Goal: Task Accomplishment & Management: Complete application form

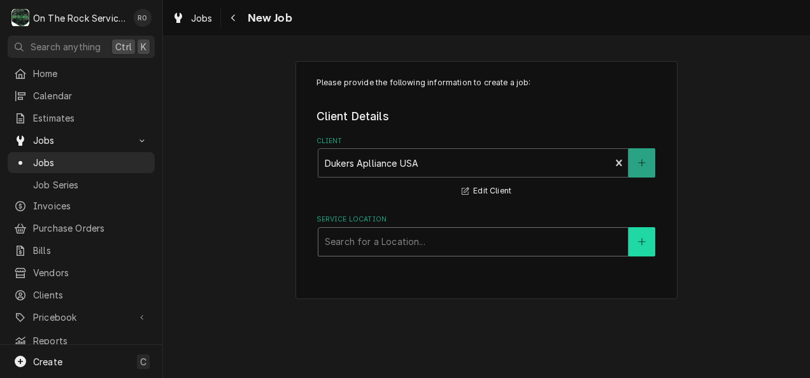
click at [638, 243] on icon "Create New Location" at bounding box center [642, 242] width 8 height 9
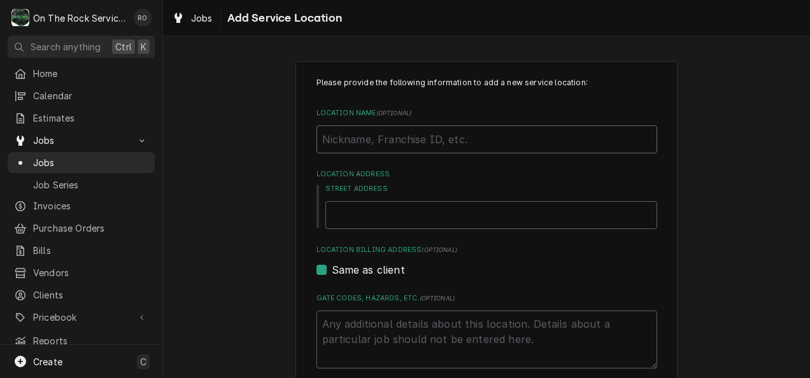
paste input "[PERSON_NAME] PKG 5"
type textarea "x"
type input "W.E. Willis PKG 5"
type textarea "x"
type input "W.E. Willis PKG 5"
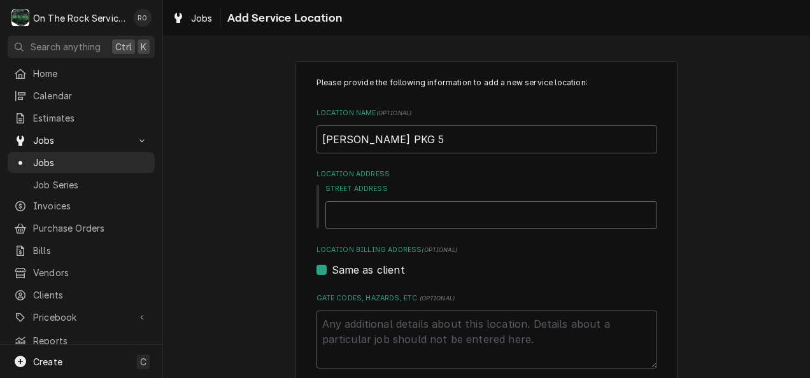
click at [346, 209] on input "Street Address" at bounding box center [491, 215] width 332 height 28
paste input "3223 W. Blue Ridge Dr, Greenville, SC 29611"
type textarea "x"
type input "3223 W. Blue Ridge Dr, Greenville, SC 29611"
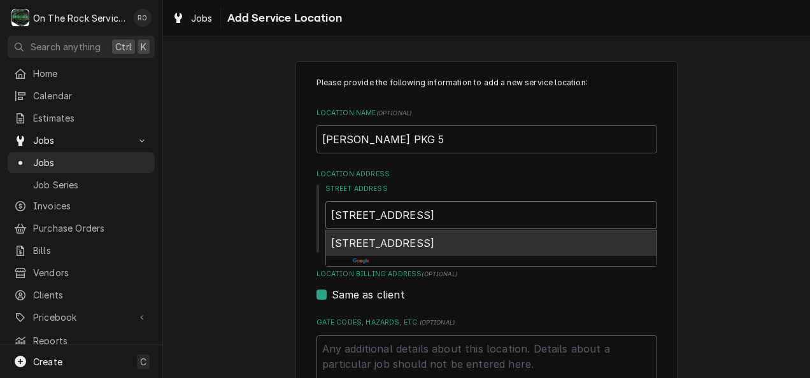
click at [414, 241] on span "3223 W Blue Ridge Dr, Greenville, SC 29611, USA" at bounding box center [383, 243] width 104 height 13
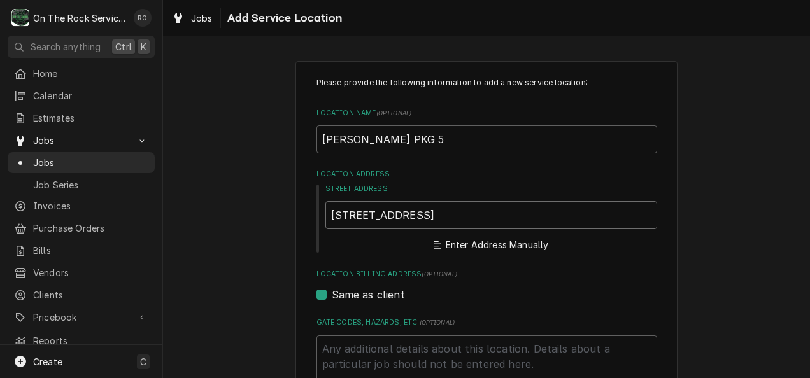
type textarea "x"
type input "3223 W Blue Ridge Dr"
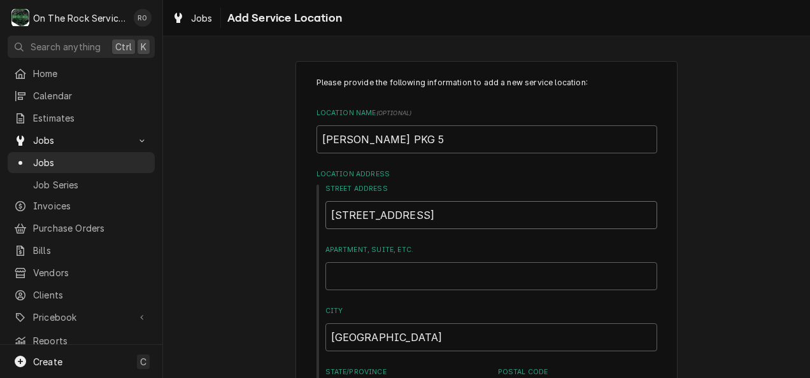
type textarea "x"
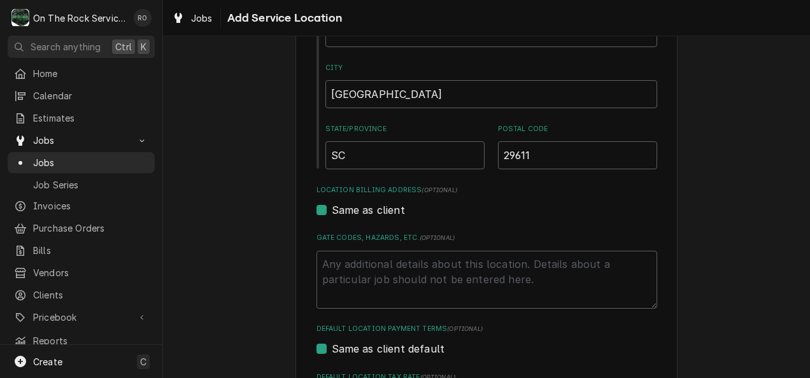
scroll to position [264, 0]
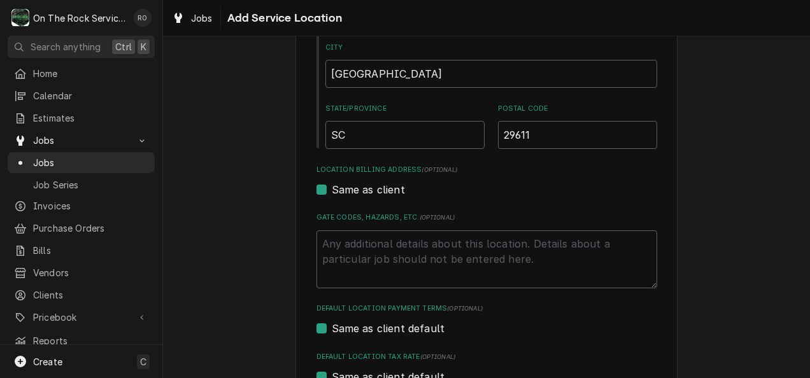
type input "3223 W Blue Ridge Dr"
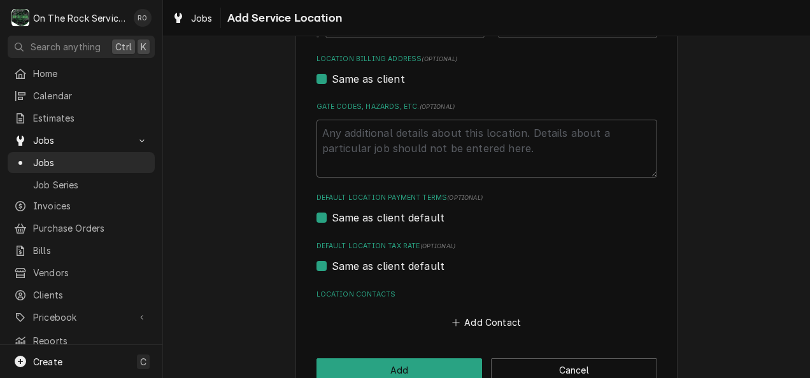
scroll to position [405, 0]
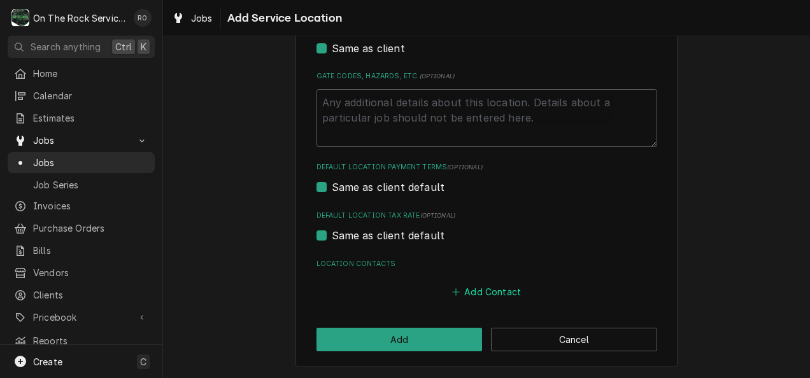
click at [487, 289] on button "Add Contact" at bounding box center [486, 292] width 73 height 18
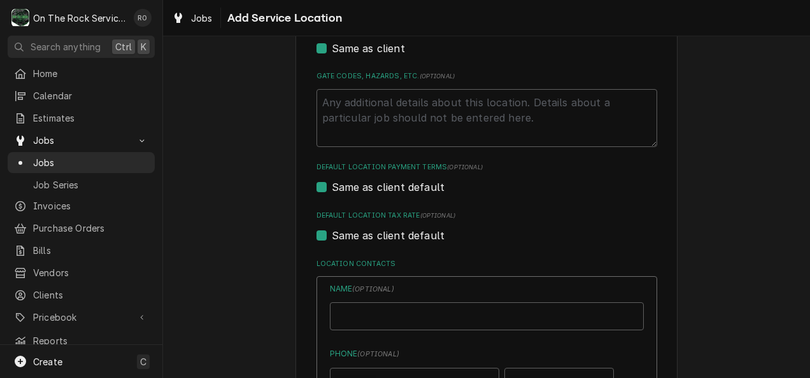
type textarea "x"
click at [444, 315] on input "Location Name ( optional )" at bounding box center [487, 316] width 314 height 28
click at [581, 192] on div "Same as client default" at bounding box center [486, 187] width 341 height 15
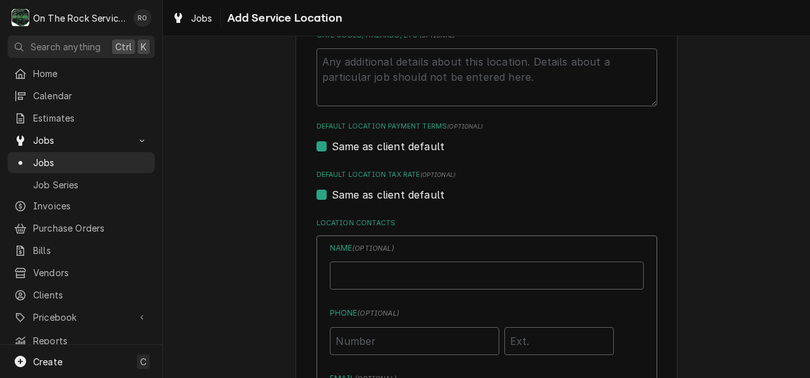
scroll to position [453, 0]
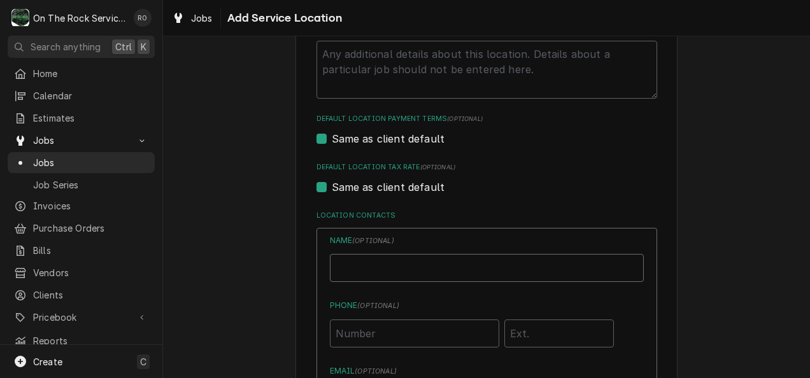
paste input "W.E. Willis"
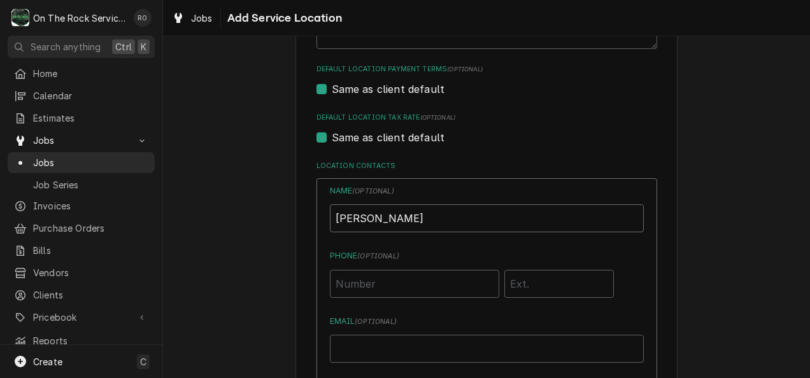
scroll to position [515, 0]
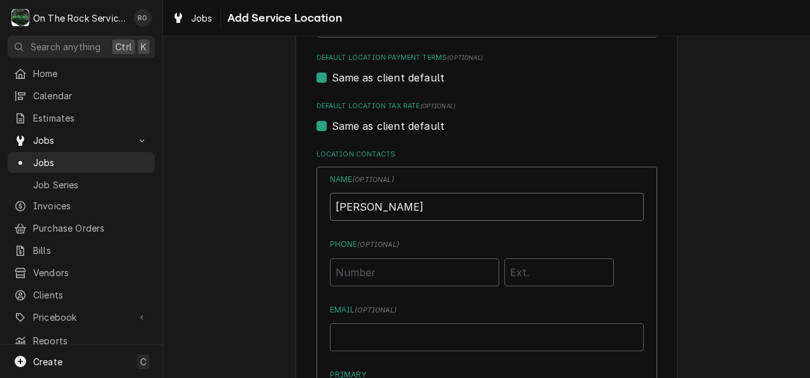
type input "W.E. Willis"
click at [355, 266] on input "Phone ( optional )" at bounding box center [414, 273] width 169 height 28
click at [269, 283] on div "Please provide the following information to add a new service location: Locatio…" at bounding box center [486, 115] width 647 height 1160
paste input "(864) 834-5141"
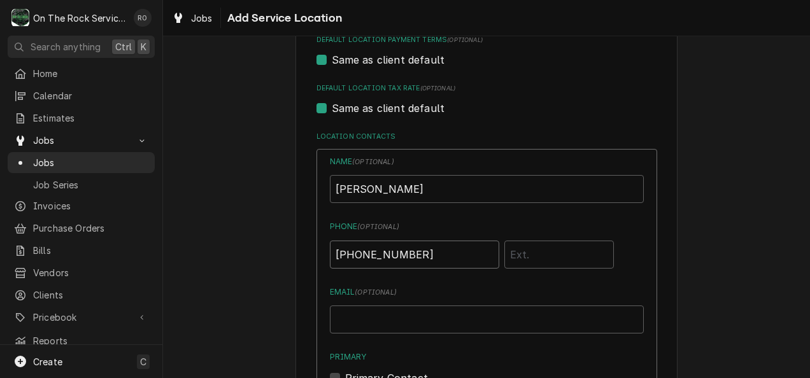
scroll to position [541, 0]
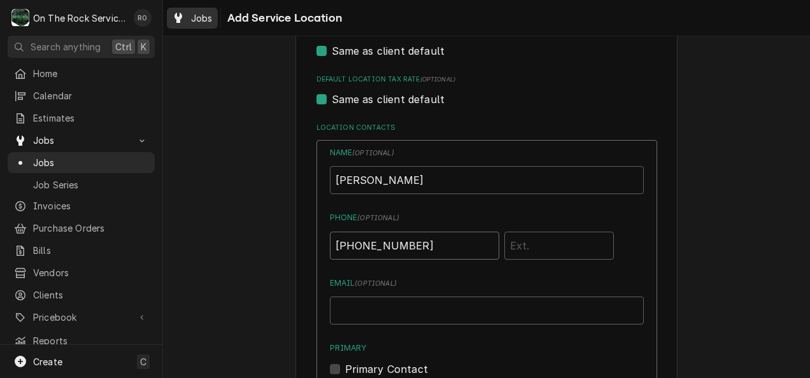
type input "(864) 834-5141"
paste input "S ftwente72@gmail.com"
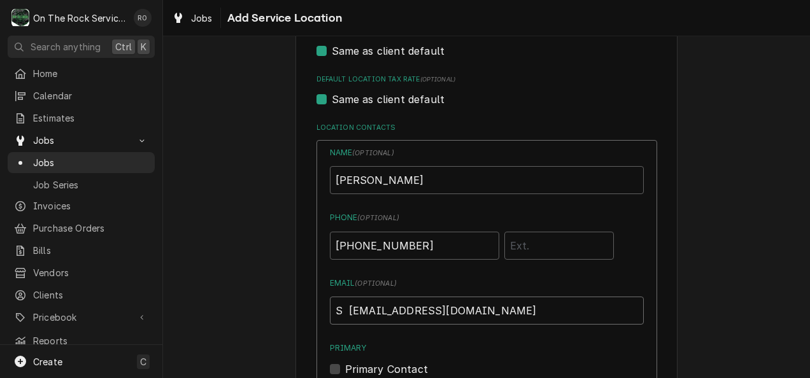
click at [341, 311] on input "S ftwente72@gmail.com" at bounding box center [487, 311] width 314 height 28
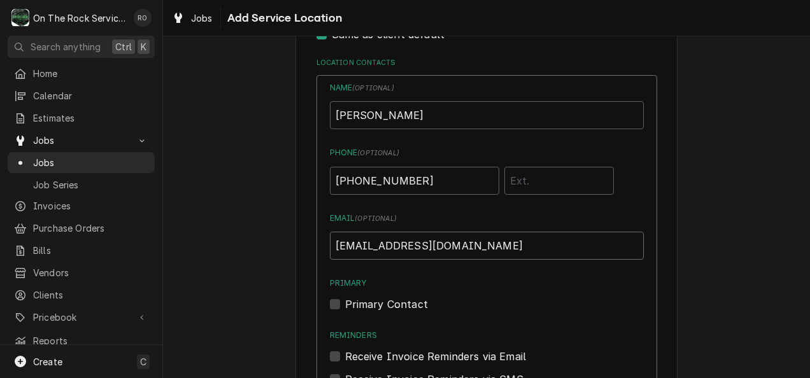
scroll to position [622, 0]
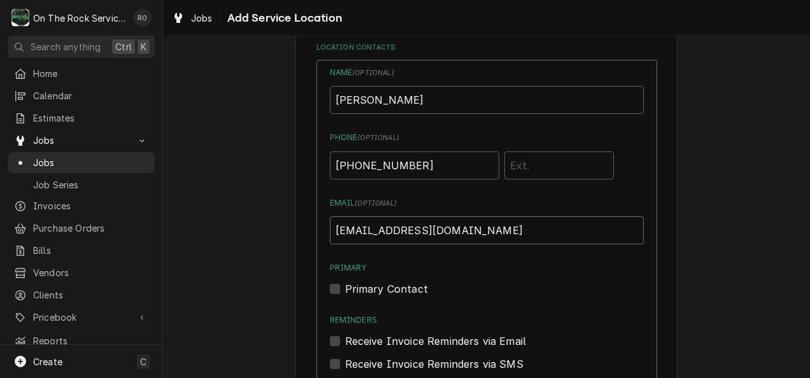
type input "ftwente72@gmail.com"
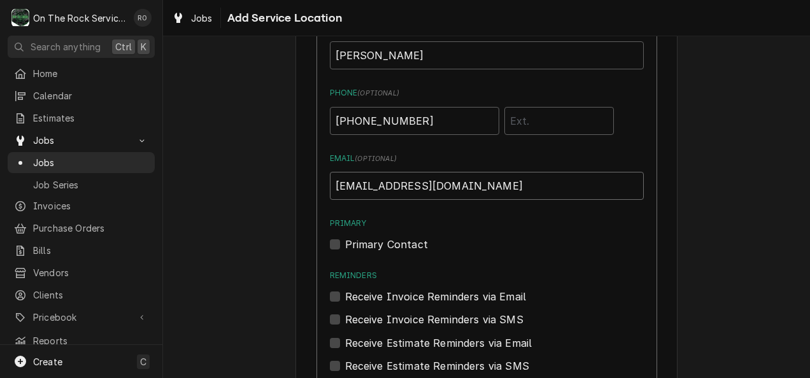
scroll to position [671, 0]
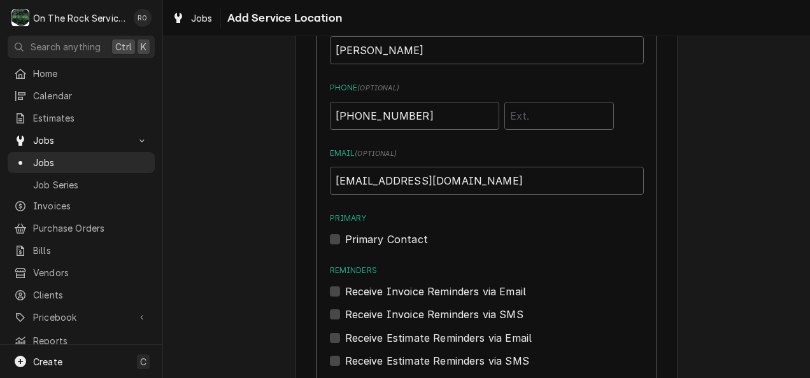
click at [345, 241] on label "Primary Contact" at bounding box center [386, 239] width 83 height 15
click at [345, 241] on input "Primary" at bounding box center [502, 246] width 314 height 28
checkbox input "true"
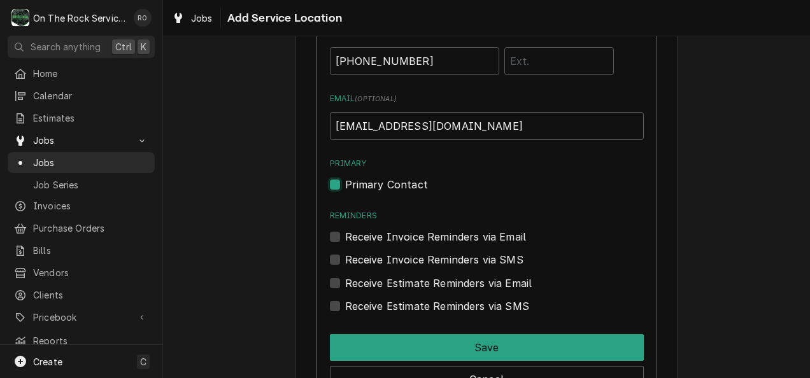
scroll to position [735, 0]
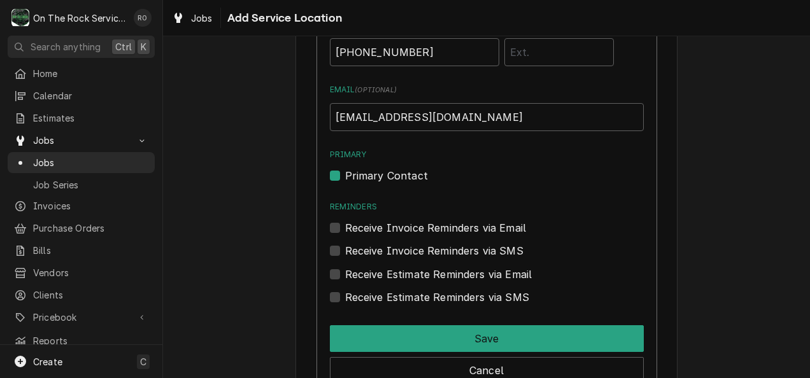
click at [345, 227] on label "Receive Invoice Reminders via Email" at bounding box center [435, 227] width 181 height 15
click at [345, 227] on input "Reminders" at bounding box center [502, 234] width 314 height 28
checkbox input "true"
click at [345, 246] on label "Receive Invoice Reminders via SMS" at bounding box center [434, 250] width 178 height 15
click at [345, 246] on input "Contact Edit Form" at bounding box center [502, 257] width 314 height 28
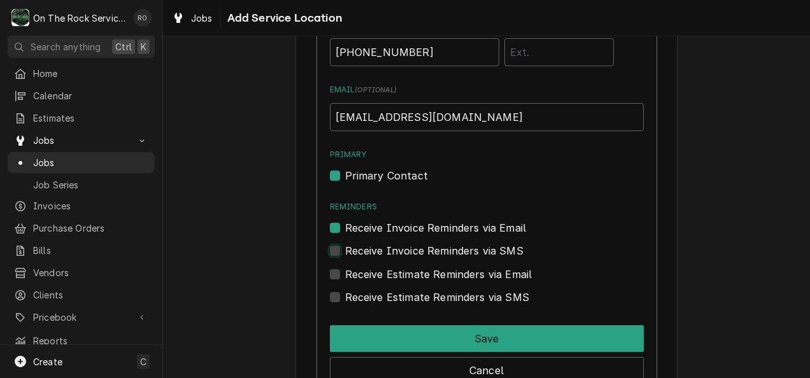
checkbox input "true"
click at [339, 274] on div "Receive Estimate Reminders via Email" at bounding box center [487, 274] width 314 height 15
click at [345, 274] on label "Receive Estimate Reminders via Email" at bounding box center [438, 274] width 187 height 15
click at [345, 274] on input "Contact Edit Form" at bounding box center [502, 281] width 314 height 28
checkbox input "true"
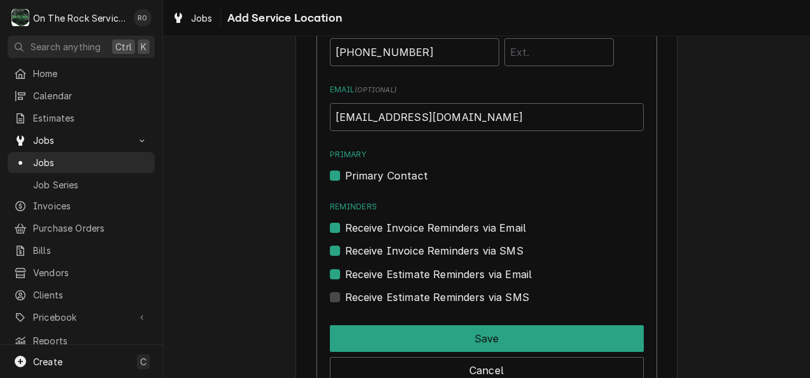
click at [345, 300] on label "Receive Estimate Reminders via SMS" at bounding box center [437, 297] width 184 height 15
click at [345, 300] on input "Contact Edit Form" at bounding box center [502, 304] width 314 height 28
checkbox input "true"
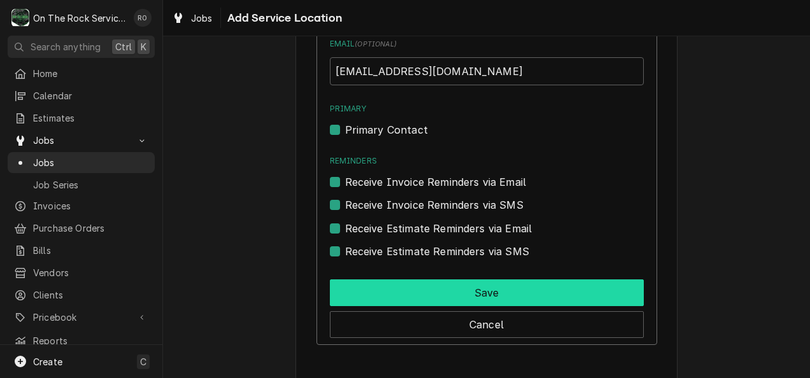
click at [380, 289] on button "Save" at bounding box center [487, 293] width 314 height 27
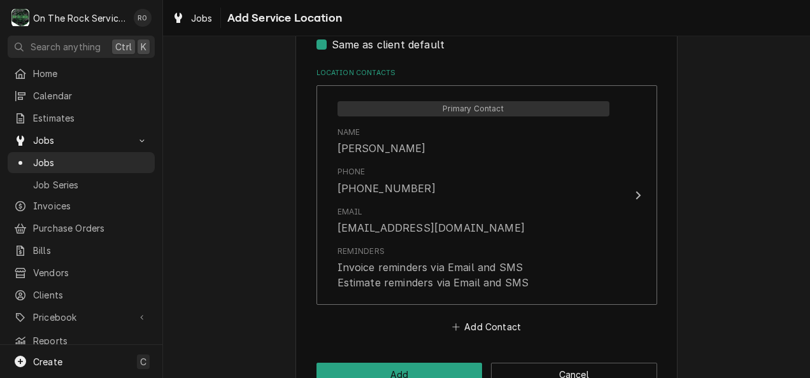
scroll to position [630, 0]
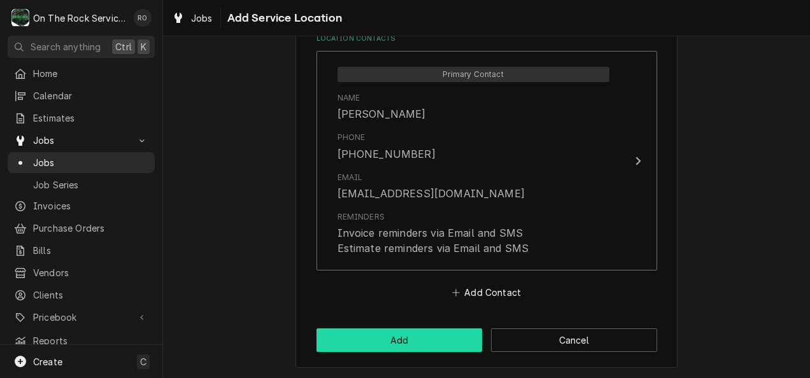
click at [425, 338] on button "Add" at bounding box center [399, 341] width 166 height 24
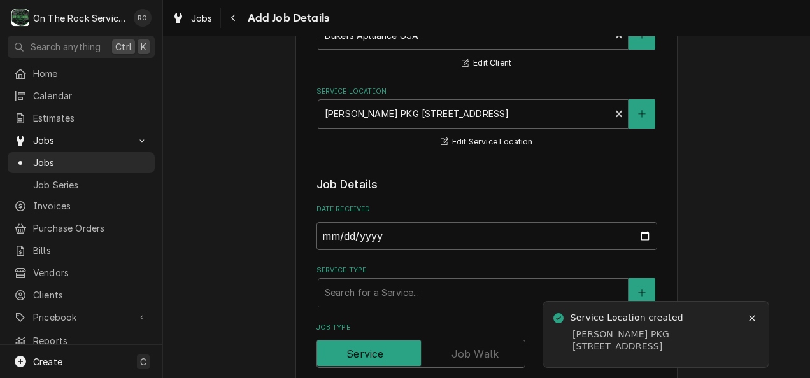
scroll to position [145, 0]
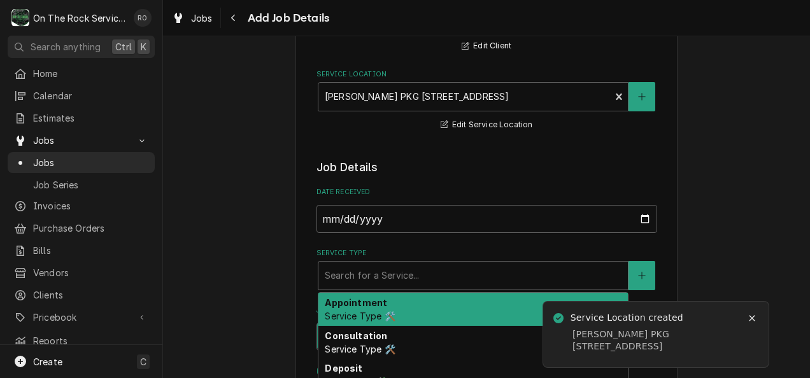
click at [407, 274] on div "Service Type" at bounding box center [473, 275] width 297 height 23
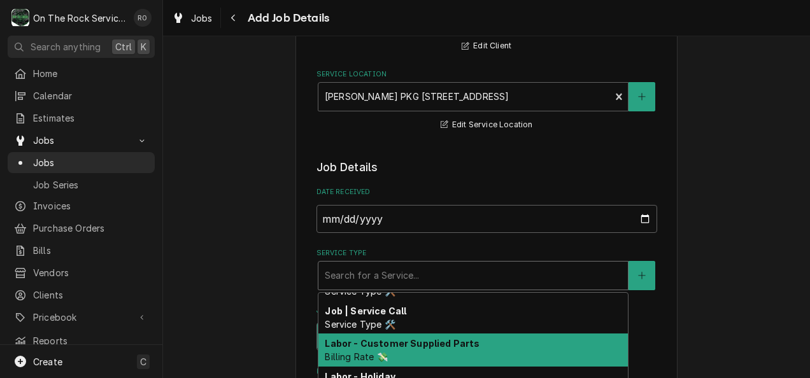
scroll to position [551, 0]
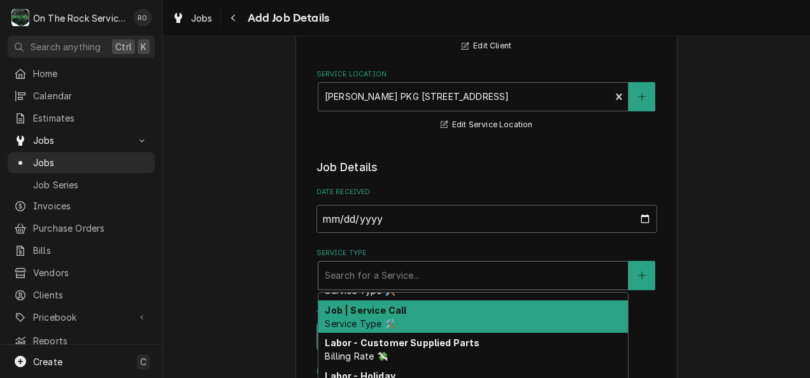
click at [397, 313] on strong "Job | Service Call" at bounding box center [366, 310] width 82 height 11
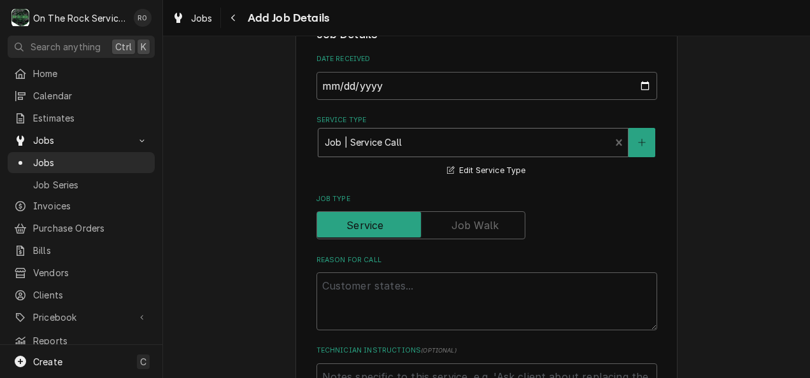
scroll to position [279, 0]
click at [397, 304] on textarea "Reason For Call" at bounding box center [486, 301] width 341 height 58
type textarea "x"
type textarea "W"
type textarea "x"
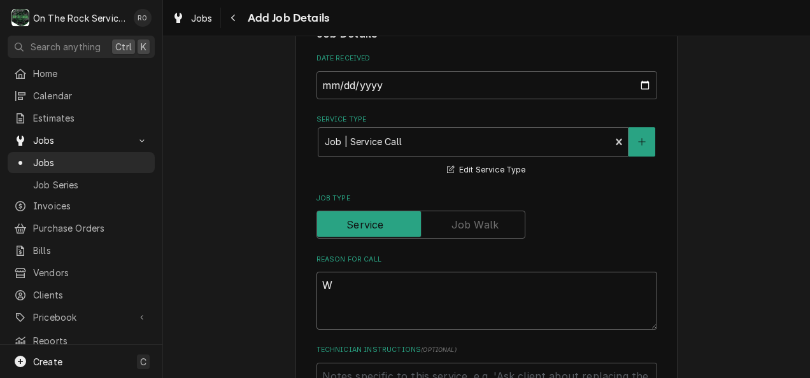
type textarea "WO"
type textarea "x"
type textarea "WO#"
type textarea "x"
type textarea "WO#"
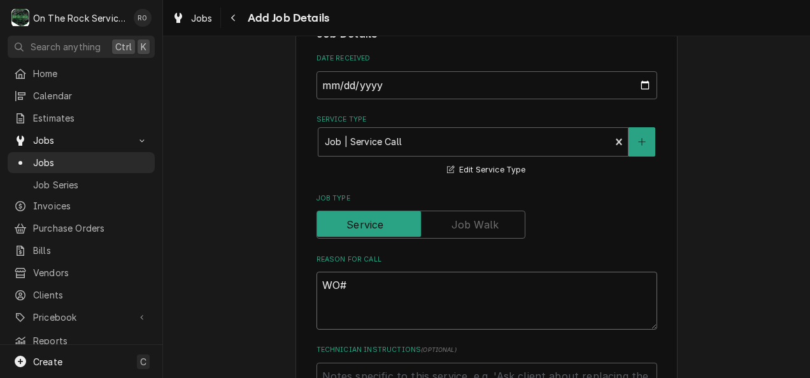
paste textarea "2409812"
type textarea "x"
type textarea "WO# 2409812"
type textarea "x"
type textarea "WO# 2409812"
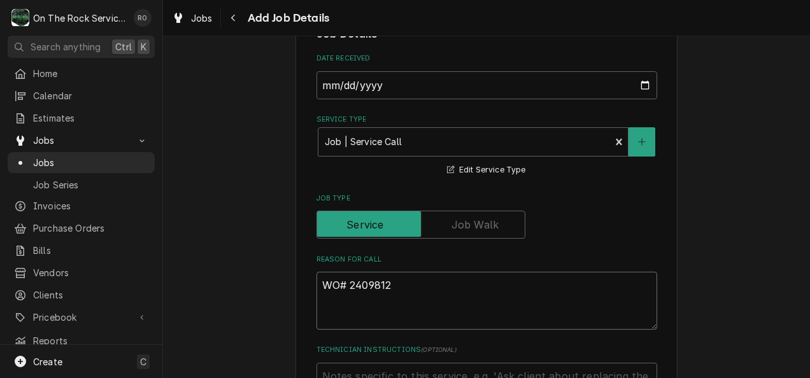
type textarea "x"
type textarea "WO# 2409812"
paste textarea "Machine has a very loud noise"
type textarea "x"
type textarea "WO# 2409812 Machine has a very loud noise"
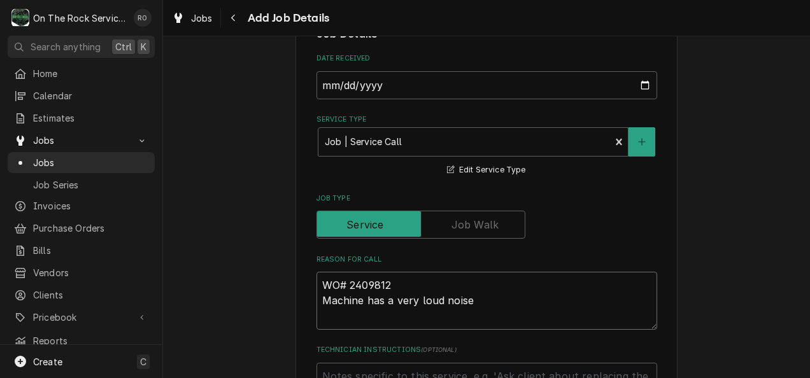
type textarea "x"
type textarea "WO# 2409812 Machine has a very loud noise"
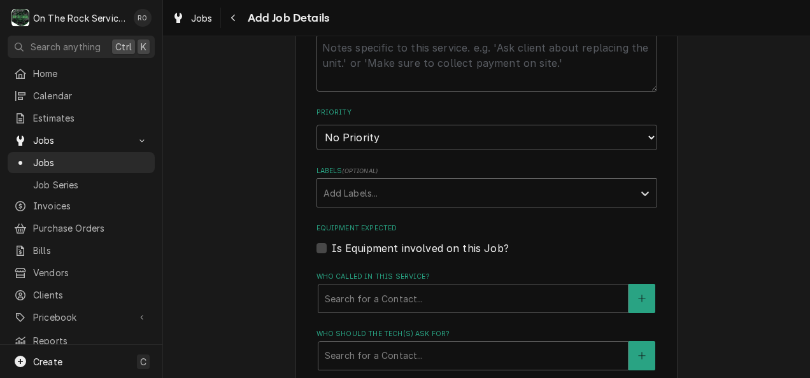
scroll to position [634, 0]
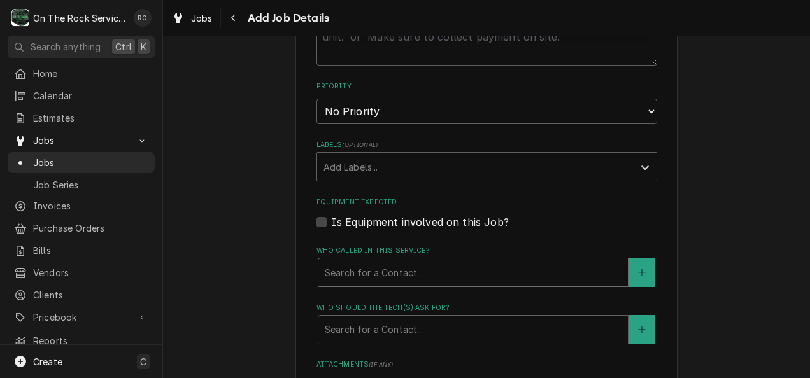
click at [387, 278] on div "Who called in this service?" at bounding box center [473, 272] width 297 height 23
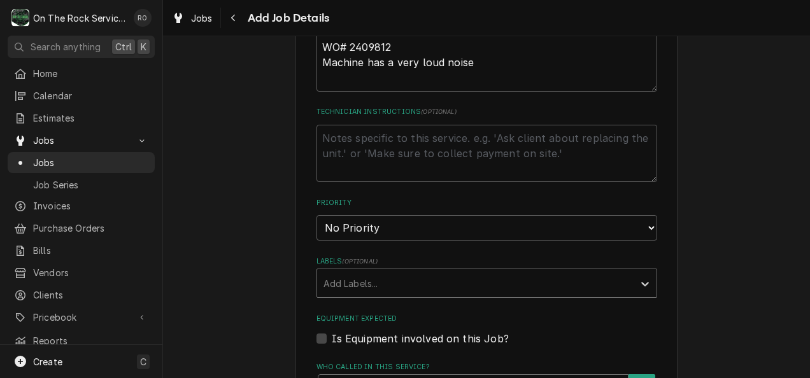
scroll to position [515, 0]
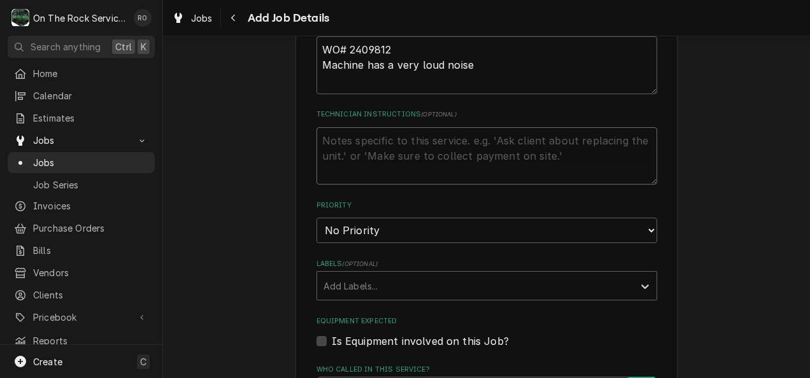
click at [322, 144] on textarea "Technician Instructions ( optional )" at bounding box center [486, 156] width 341 height 58
paste textarea "Send parts requests with work order number to parts@dukersusa.com Call with par…"
type textarea "x"
type textarea "Send parts requests with work order number to parts@dukersusa.com Call with par…"
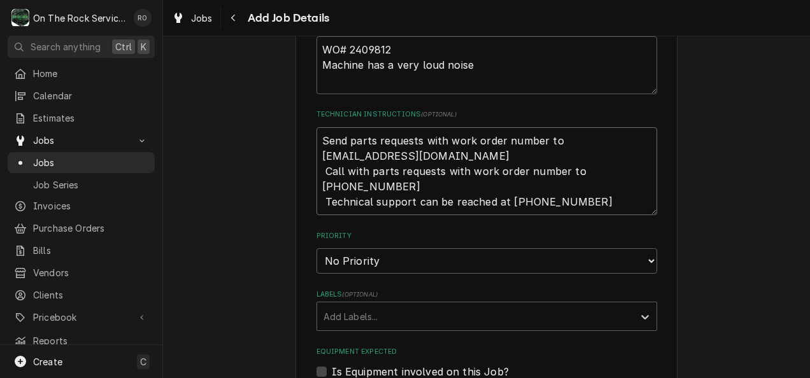
type textarea "x"
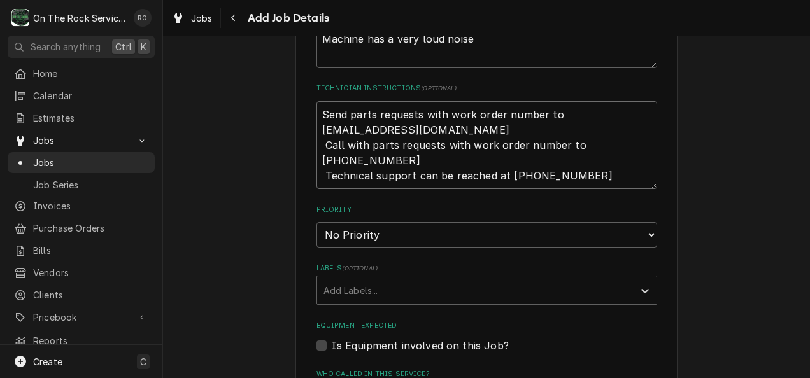
scroll to position [544, 0]
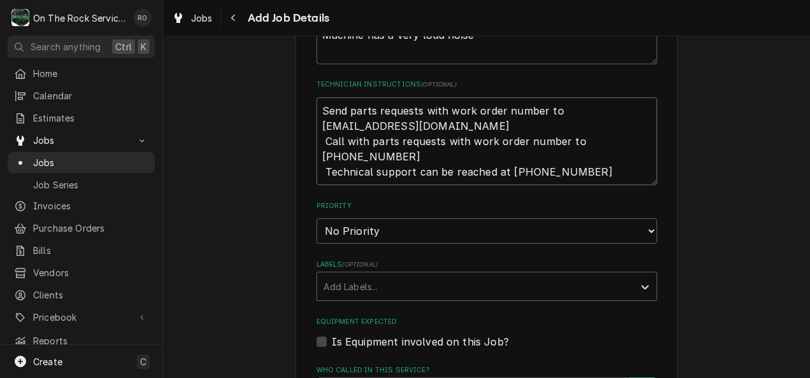
type textarea "Send parts requests with work order number to parts@dukersusa.com Call with par…"
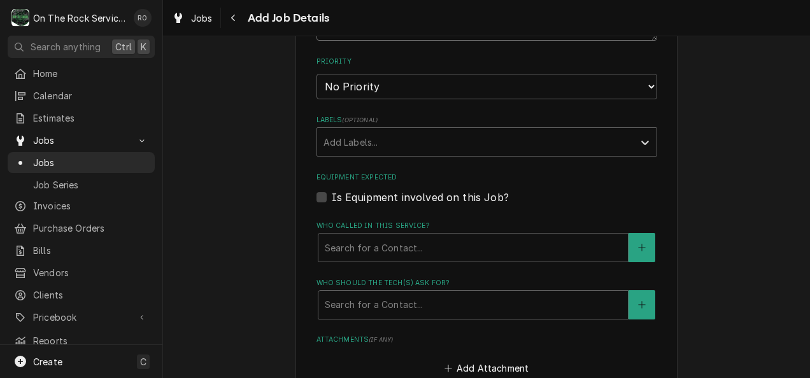
scroll to position [690, 0]
click at [332, 197] on label "Is Equipment involved on this Job?" at bounding box center [420, 196] width 177 height 15
click at [332, 197] on input "Equipment Expected" at bounding box center [502, 203] width 341 height 28
checkbox input "true"
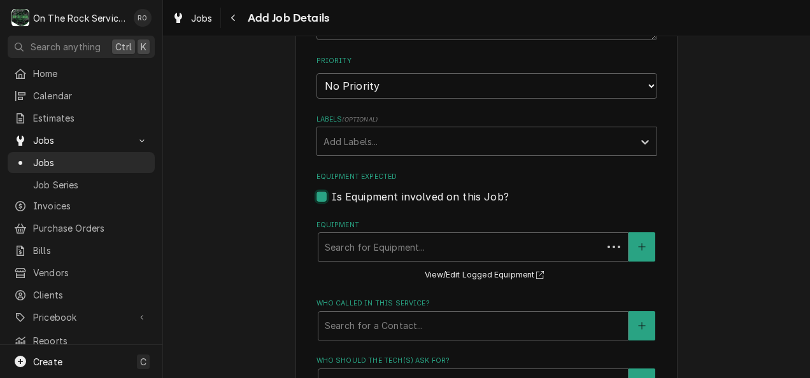
type textarea "x"
click at [641, 254] on button "Equipment" at bounding box center [642, 246] width 27 height 29
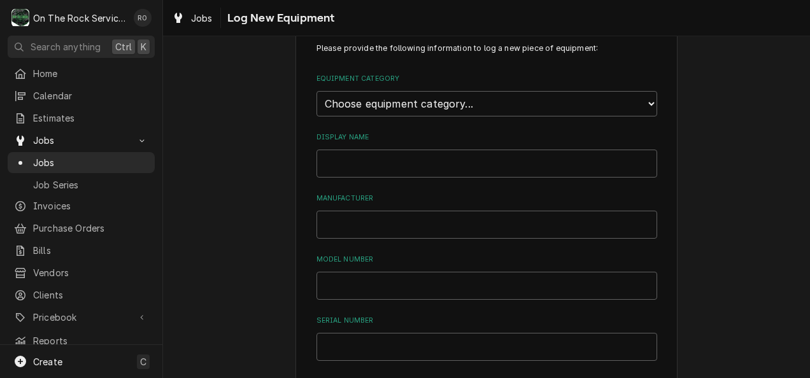
scroll to position [38, 0]
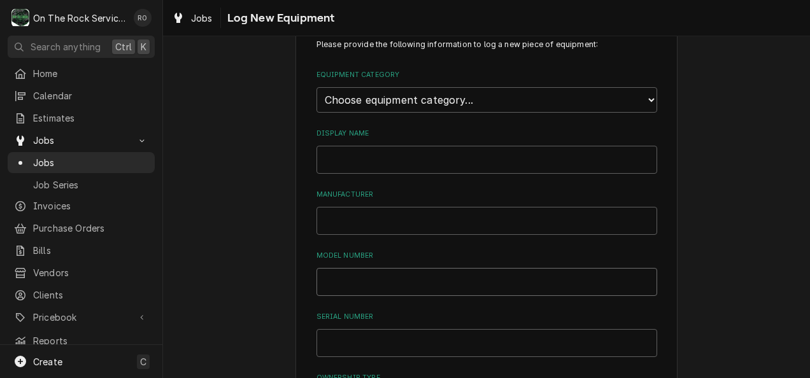
click at [371, 280] on input "Model Number" at bounding box center [486, 282] width 341 height 28
paste input "DSM-69R"
type input "DSM-69R"
click at [394, 336] on input "Serial Number" at bounding box center [486, 343] width 341 height 28
paste input "1201000DUK240618240700511"
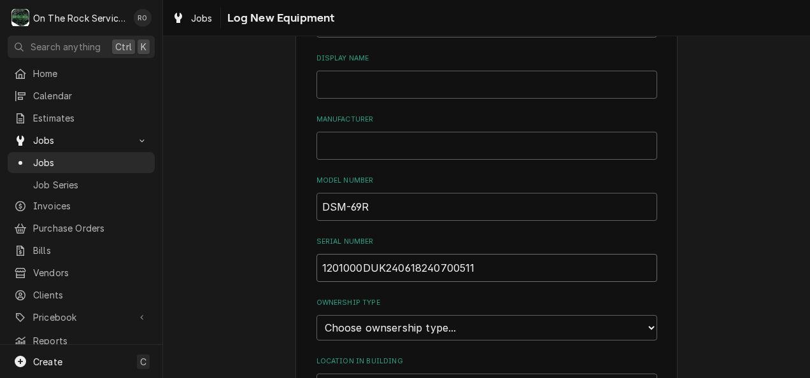
scroll to position [113, 0]
type input "1201000DUK240618240700511"
click at [439, 327] on select "Choose ownsership type... Unknown Owned Leased Rented" at bounding box center [486, 327] width 341 height 25
select select "0"
click at [316, 315] on select "Choose ownsership type... Unknown Owned Leased Rented" at bounding box center [486, 327] width 341 height 25
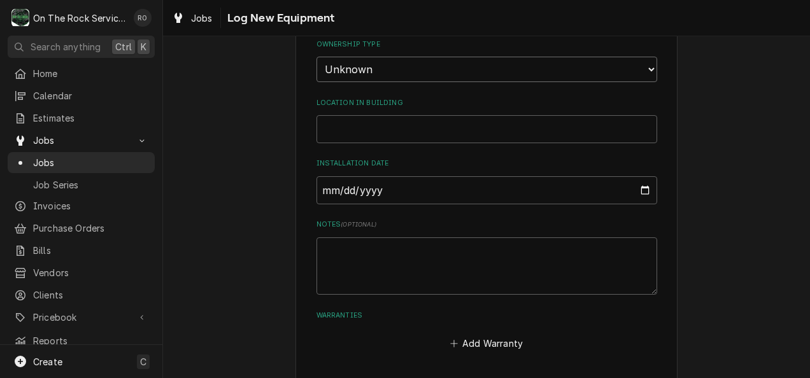
scroll to position [423, 0]
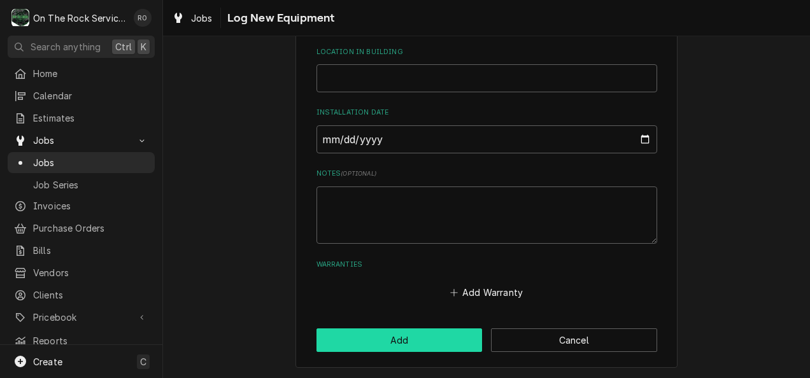
click at [395, 335] on button "Add" at bounding box center [399, 341] width 166 height 24
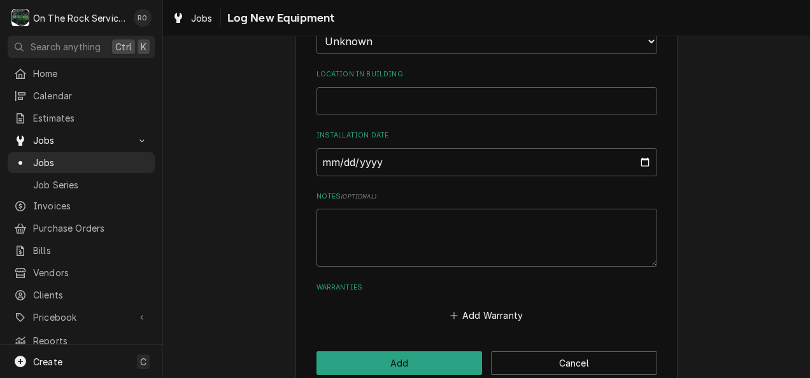
scroll to position [480, 0]
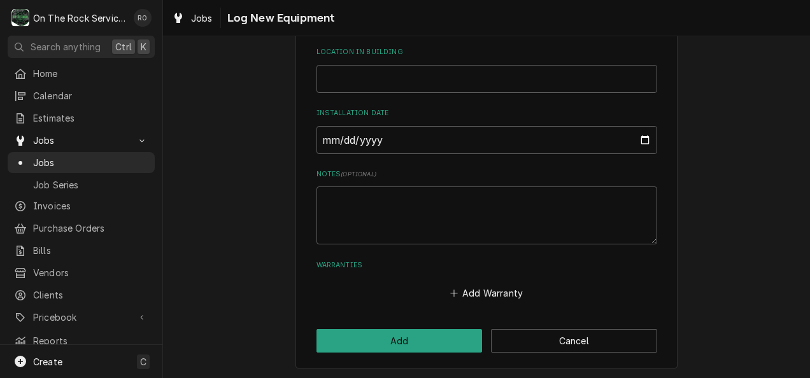
click at [411, 343] on button "Add" at bounding box center [399, 341] width 166 height 24
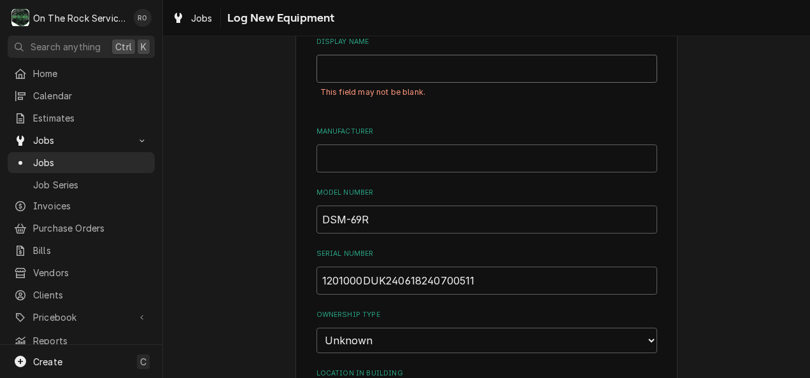
click at [336, 68] on input "Display Name" at bounding box center [486, 69] width 341 height 28
type input "?"
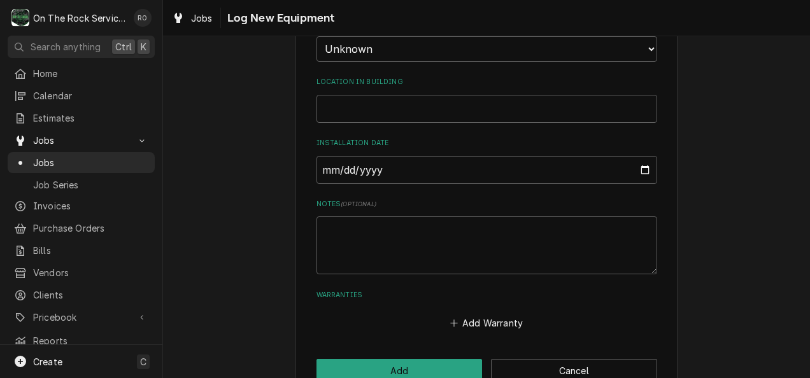
scroll to position [480, 0]
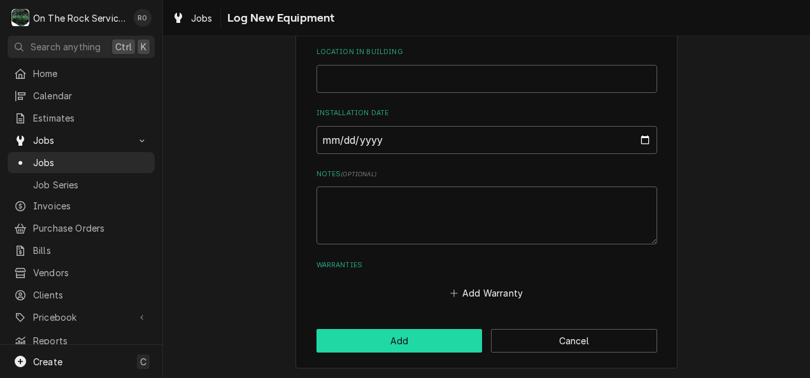
type input "?"
click at [374, 336] on button "Add" at bounding box center [399, 341] width 166 height 24
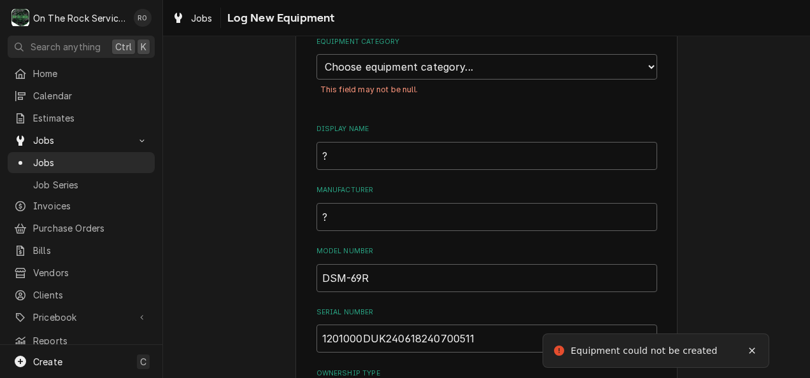
scroll to position [37, 0]
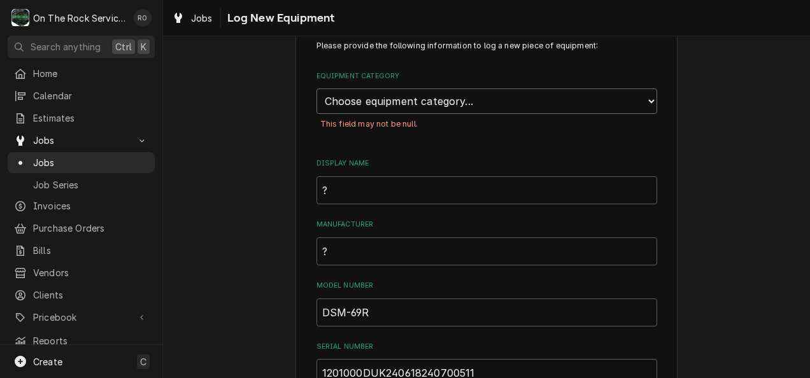
click at [455, 106] on select "Choose equipment category... Cooking Equipment Fryers Ice Machines Ovens and Ra…" at bounding box center [486, 101] width 341 height 25
select select "1"
click at [316, 89] on select "Choose equipment category... Cooking Equipment Fryers Ice Machines Ovens and Ra…" at bounding box center [486, 101] width 341 height 25
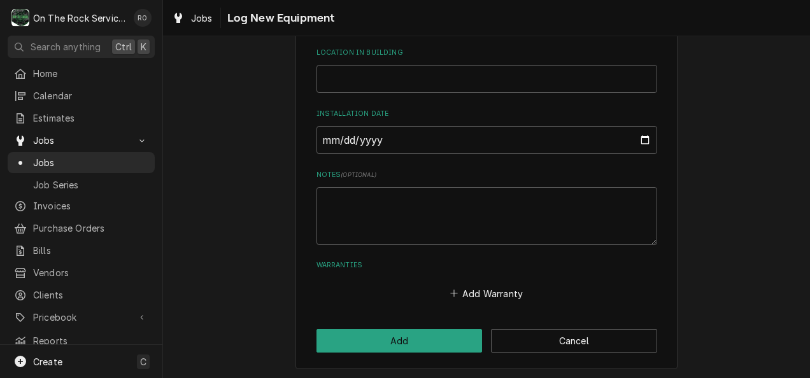
scroll to position [509, 0]
click at [420, 345] on button "Add" at bounding box center [399, 341] width 166 height 24
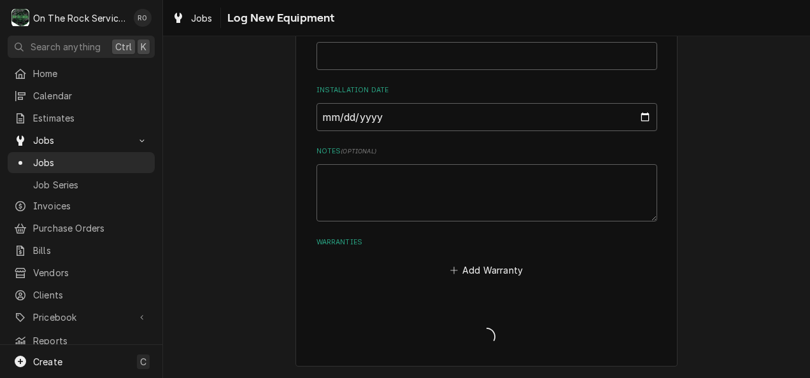
scroll to position [481, 0]
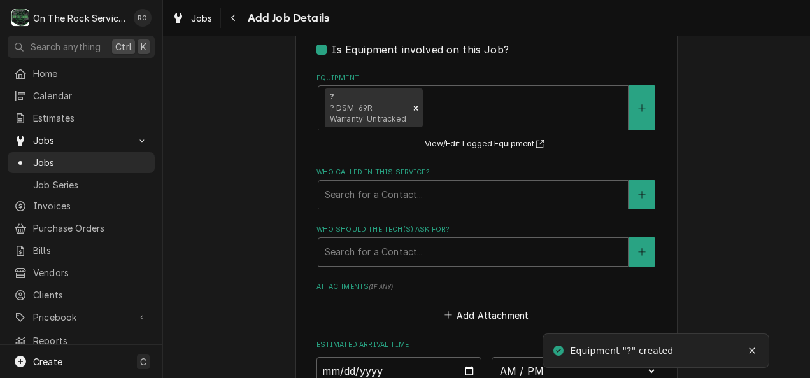
scroll to position [837, 0]
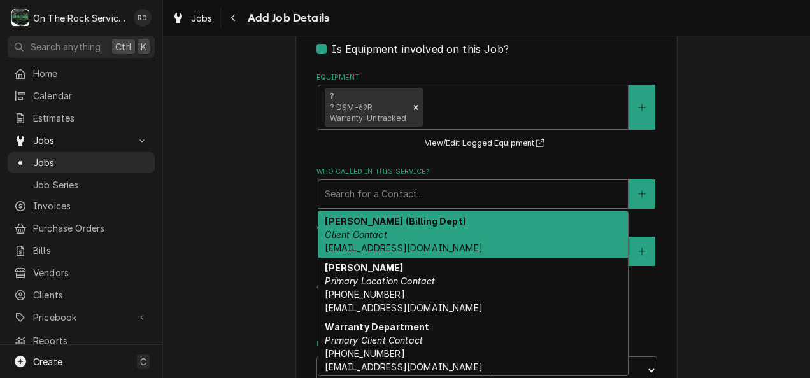
click at [504, 193] on div "Who called in this service?" at bounding box center [473, 194] width 297 height 23
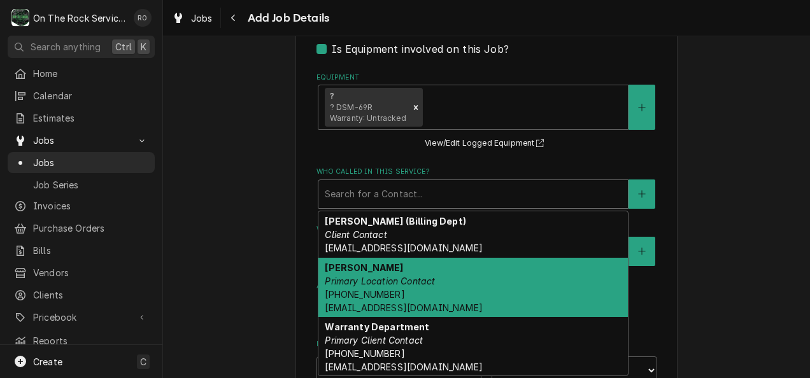
scroll to position [1, 0]
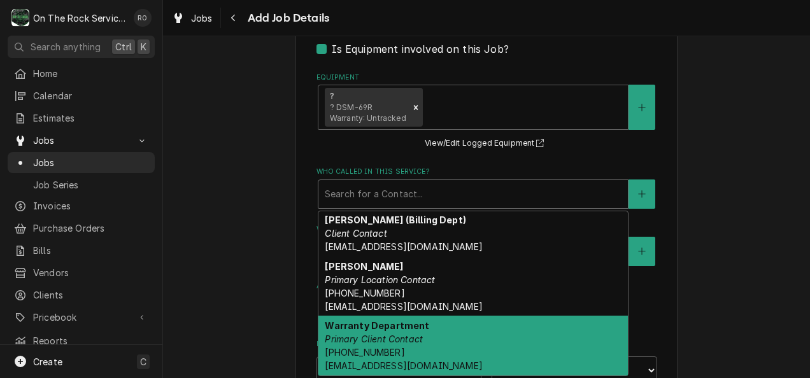
click at [467, 353] on div "Warranty Department Primary Client Contact (800) 931-8628 warranty@dukersusa.com" at bounding box center [472, 346] width 309 height 60
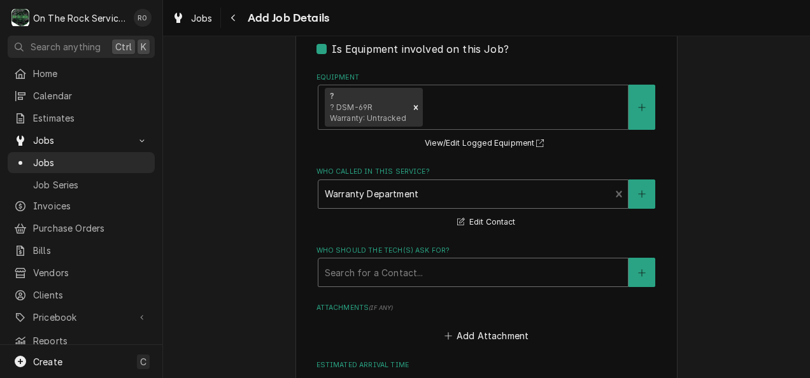
click at [478, 278] on div "Who should the tech(s) ask for?" at bounding box center [473, 272] width 297 height 23
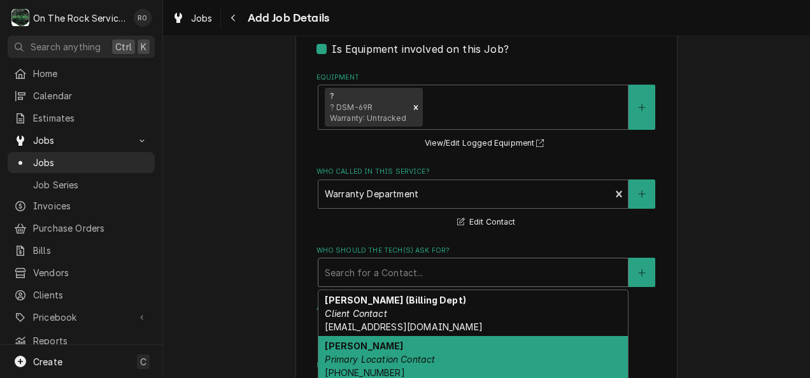
click at [452, 354] on div "W.E. Willis Primary Location Contact (864) 834-5141 ftwente72@gmail.com" at bounding box center [472, 366] width 309 height 60
type textarea "x"
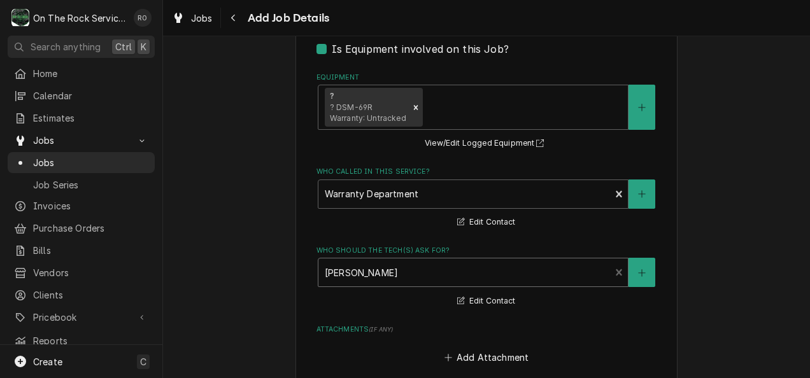
click at [448, 271] on div "Who should the tech(s) ask for?" at bounding box center [465, 272] width 280 height 23
click at [450, 274] on div "Who should the tech(s) ask for?" at bounding box center [465, 272] width 280 height 23
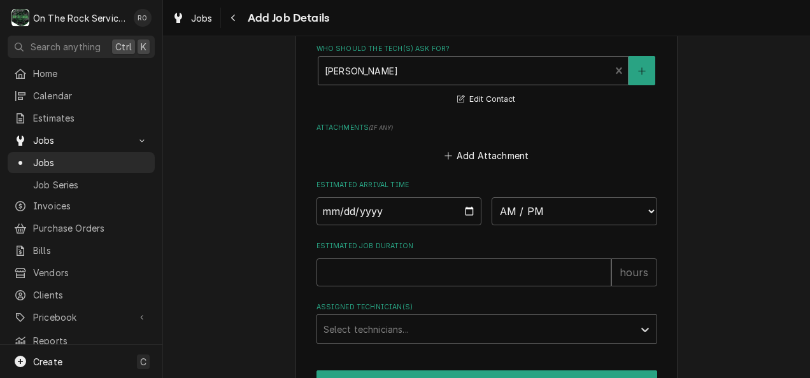
scroll to position [1069, 0]
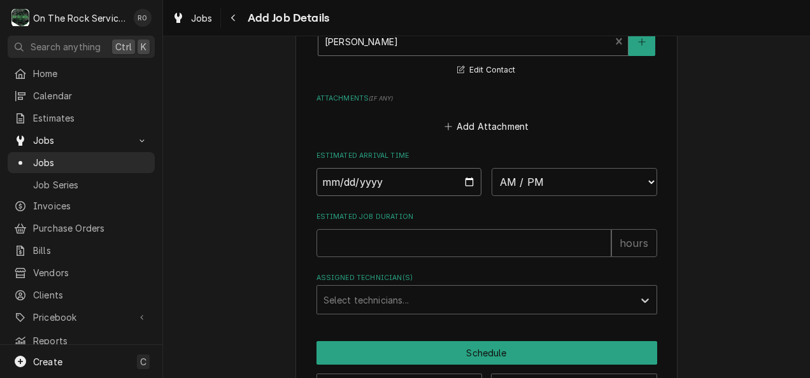
click at [432, 183] on input "Date" at bounding box center [399, 182] width 166 height 28
click at [459, 183] on input "Date" at bounding box center [399, 182] width 166 height 28
type input "2025-08-12"
type textarea "x"
click at [561, 185] on select "AM / PM 6:00 AM 6:15 AM 6:30 AM 6:45 AM 7:00 AM 7:15 AM 7:30 AM 7:45 AM 8:00 AM…" at bounding box center [575, 182] width 166 height 28
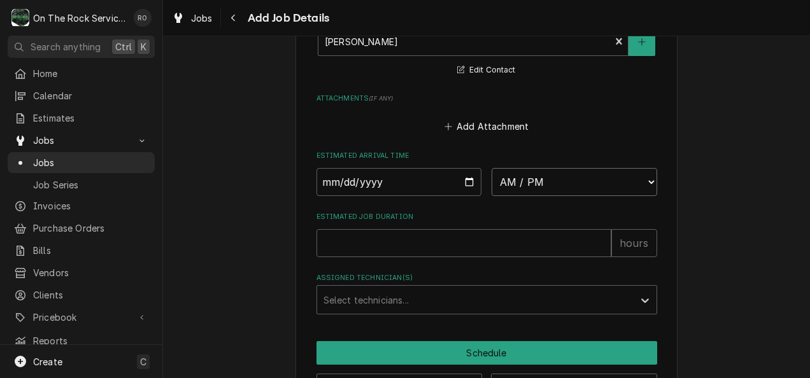
select select "10:15:00"
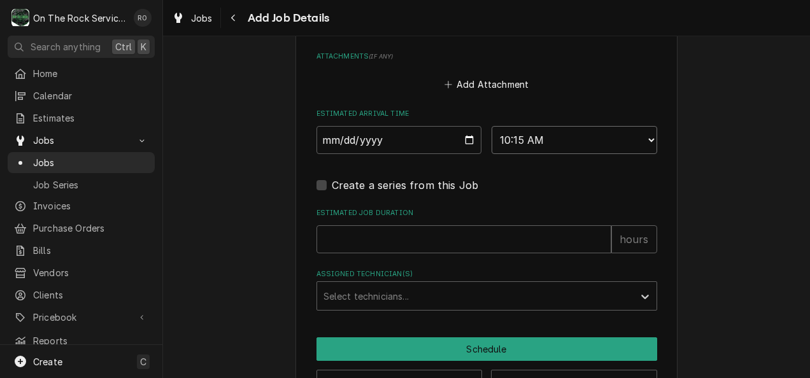
scroll to position [1119, 0]
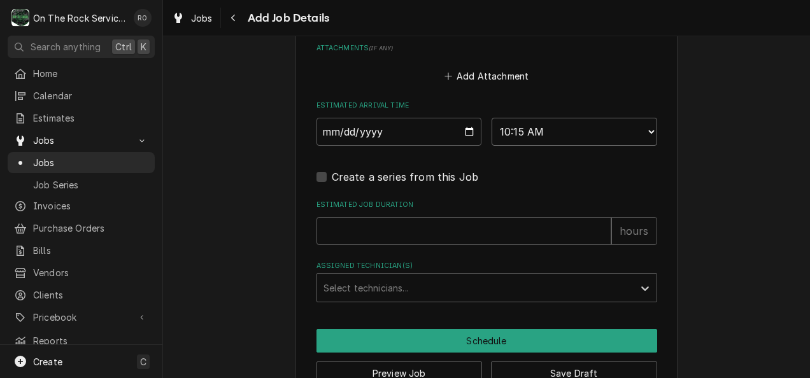
type textarea "x"
click at [581, 129] on select "AM / PM 6:00 AM 6:15 AM 6:30 AM 6:45 AM 7:00 AM 7:15 AM 7:30 AM 7:45 AM 8:00 AM…" at bounding box center [575, 132] width 166 height 28
select select "12:00:00"
click at [492, 120] on select "AM / PM 6:00 AM 6:15 AM 6:30 AM 6:45 AM 7:00 AM 7:15 AM 7:30 AM 7:45 AM 8:00 AM…" at bounding box center [575, 132] width 166 height 28
click at [525, 227] on input "Estimated Job Duration" at bounding box center [463, 231] width 295 height 28
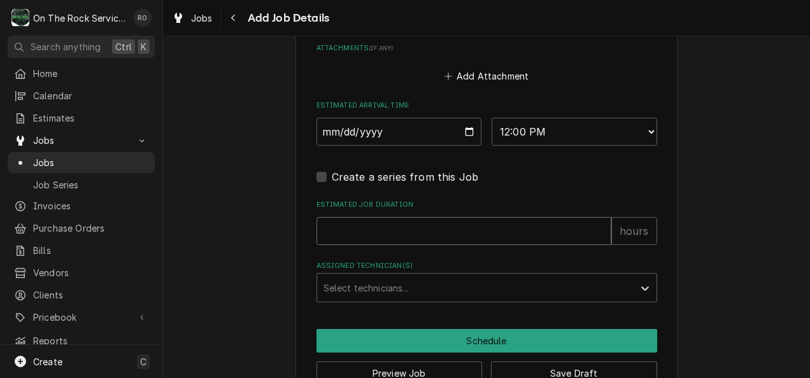
type textarea "x"
type input "2"
type textarea "x"
type input "2"
click at [511, 299] on div "Assigned Technician(s)" at bounding box center [476, 287] width 304 height 23
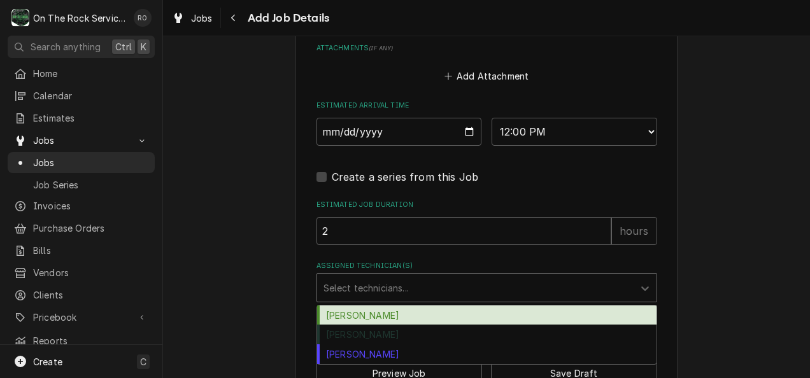
scroll to position [1156, 0]
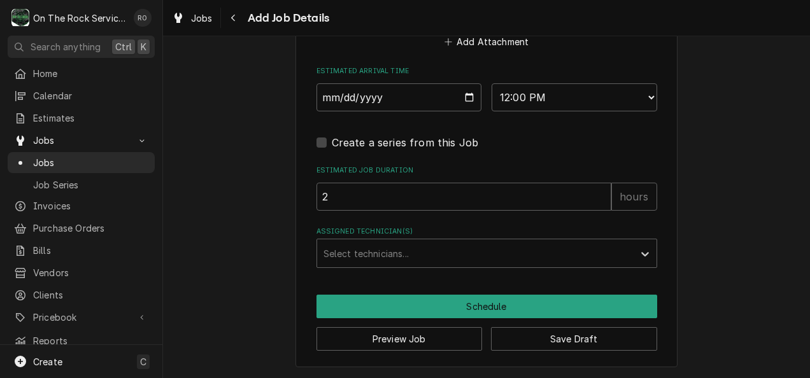
click at [553, 229] on label "Assigned Technician(s)" at bounding box center [486, 232] width 341 height 10
drag, startPoint x: 539, startPoint y: 338, endPoint x: 520, endPoint y: 342, distance: 20.1
click at [520, 342] on button "Save Draft" at bounding box center [574, 339] width 166 height 24
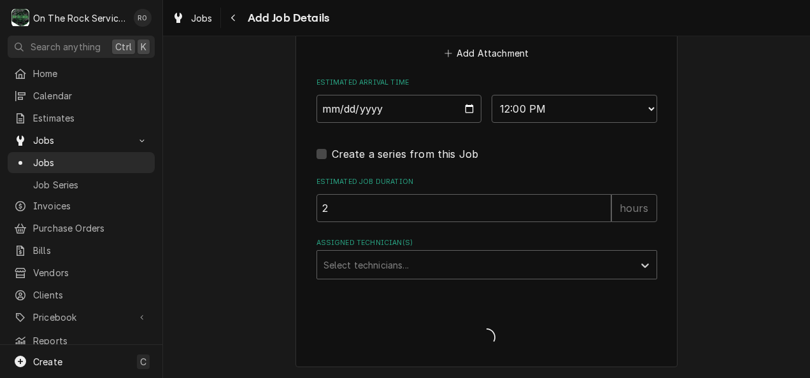
type textarea "x"
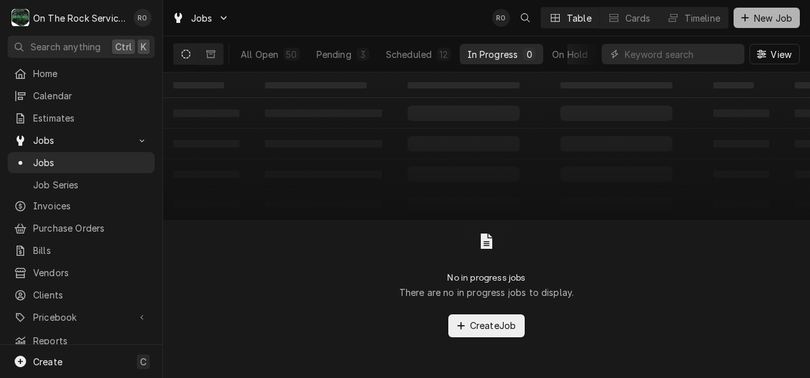
click at [759, 17] on span "New Job" at bounding box center [772, 17] width 43 height 13
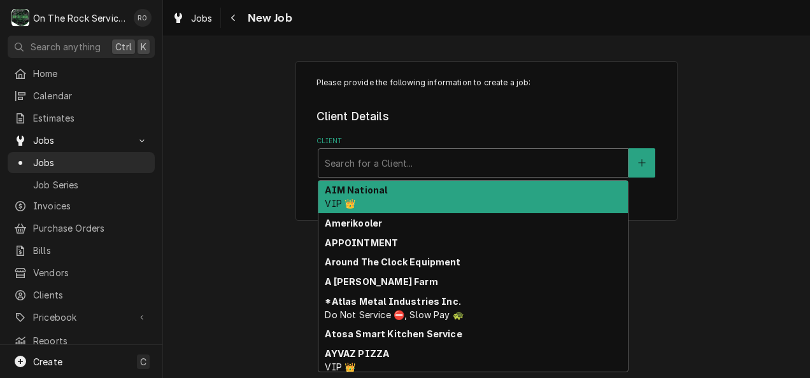
click at [348, 156] on div "Client" at bounding box center [473, 163] width 297 height 23
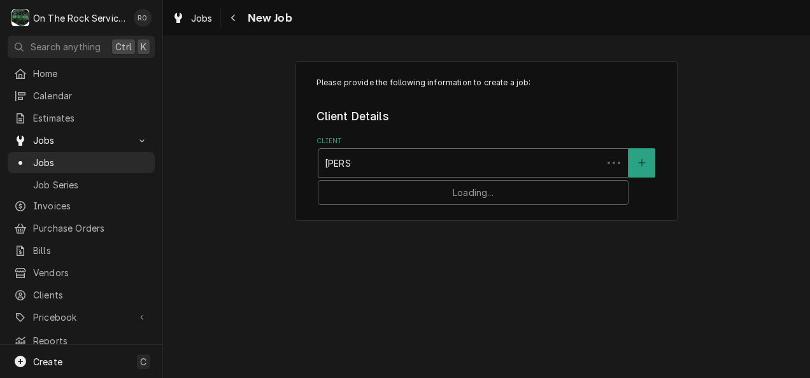
type input "dukers"
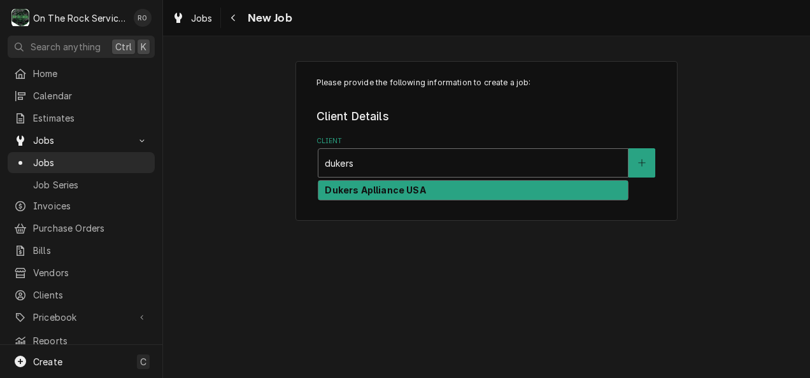
click at [371, 188] on strong "Dukers Aplliance USA" at bounding box center [375, 190] width 101 height 11
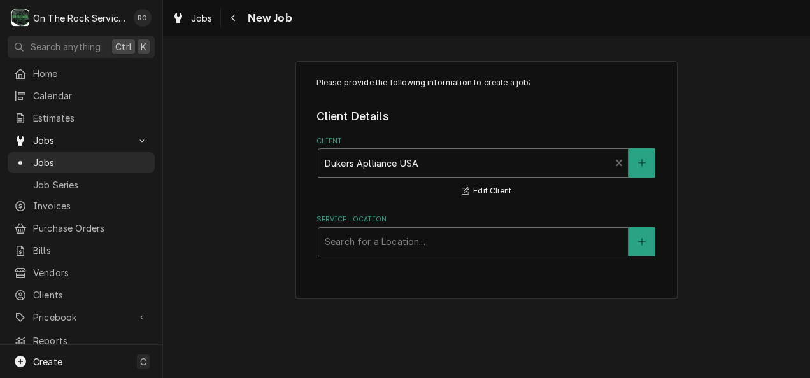
click at [398, 239] on div "Service Location" at bounding box center [473, 242] width 297 height 23
drag, startPoint x: 360, startPoint y: 314, endPoint x: 281, endPoint y: 315, distance: 79.0
click at [281, 315] on div "Please provide the following information to create a job: Client Details Client…" at bounding box center [486, 207] width 647 height 342
click at [360, 241] on div "Service Location" at bounding box center [473, 242] width 297 height 23
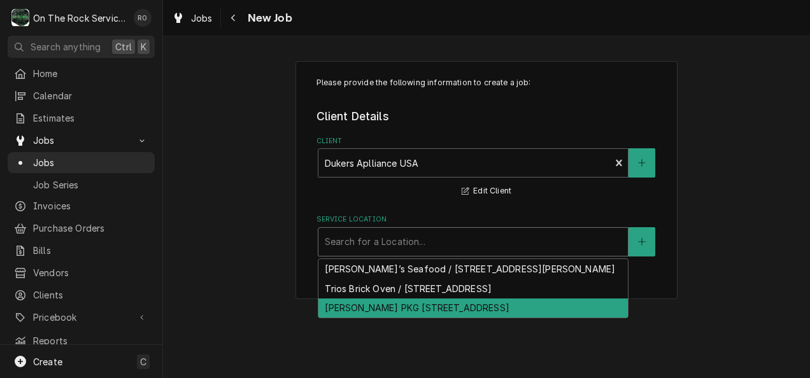
click at [362, 311] on div "W.E. Willis PKG 5 / 3223 W Blue Ridge Dr, Greenville, SC 29611" at bounding box center [472, 309] width 309 height 20
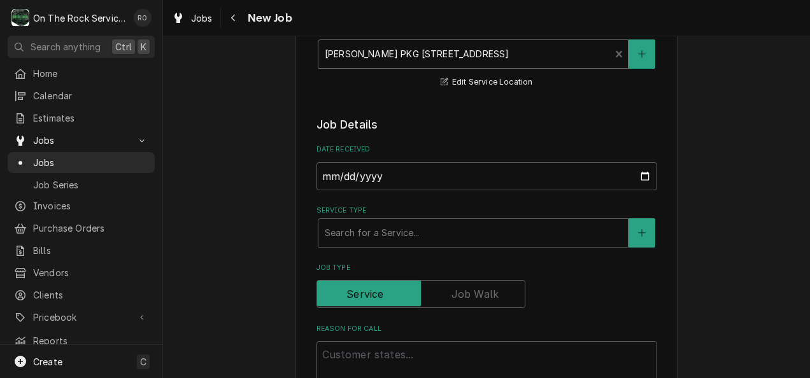
scroll to position [204, 0]
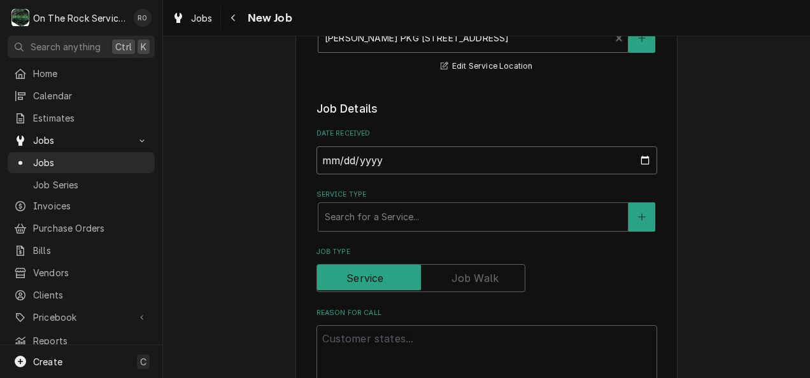
click at [434, 160] on input "2025-08-12" at bounding box center [486, 160] width 341 height 28
click at [643, 162] on input "2025-08-12" at bounding box center [486, 160] width 341 height 28
type input "2025-08-11"
click at [422, 220] on div "Service Type" at bounding box center [473, 217] width 297 height 23
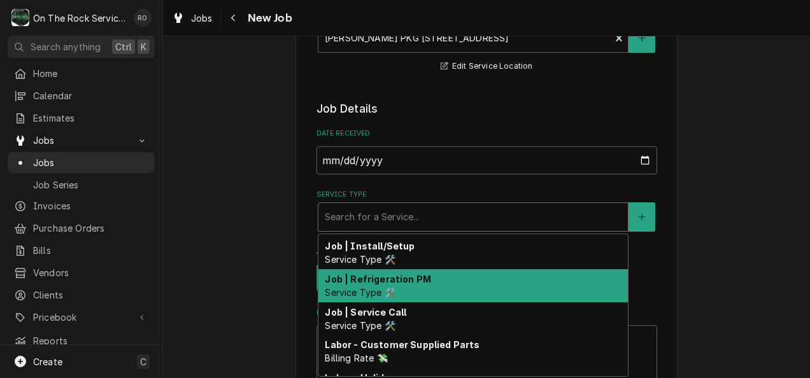
scroll to position [492, 0]
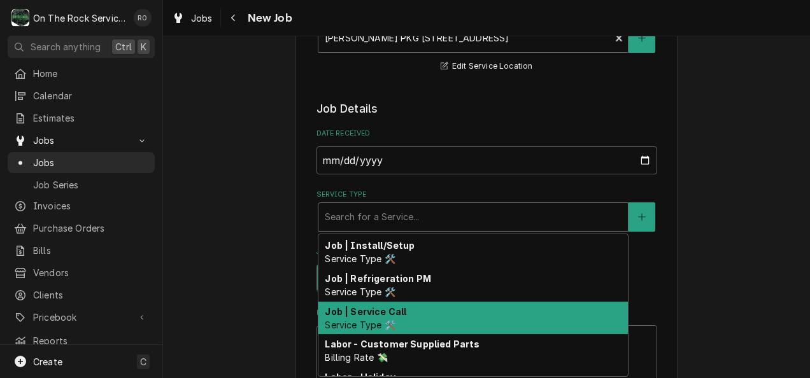
click at [424, 313] on div "Job | Service Call Service Type 🛠️" at bounding box center [472, 318] width 309 height 33
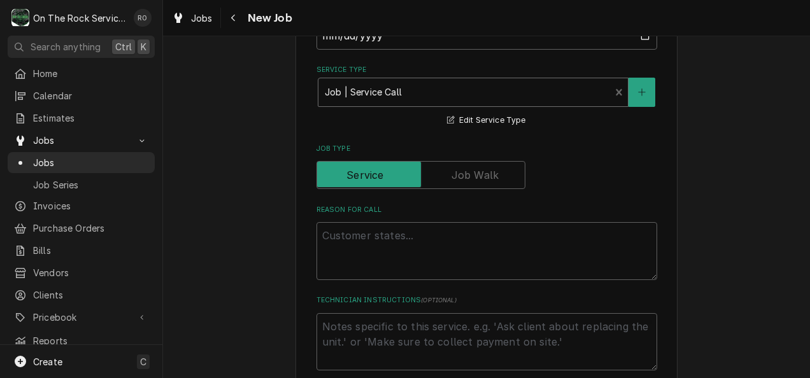
scroll to position [329, 0]
click at [392, 238] on textarea "Reason For Call" at bounding box center [486, 251] width 341 height 58
type textarea "x"
type textarea "W"
type textarea "x"
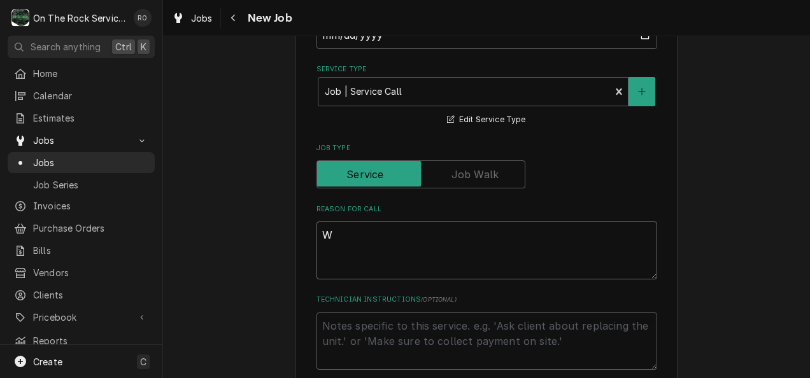
type textarea "WO"
type textarea "x"
type textarea "WO#"
type textarea "x"
type textarea "WO#"
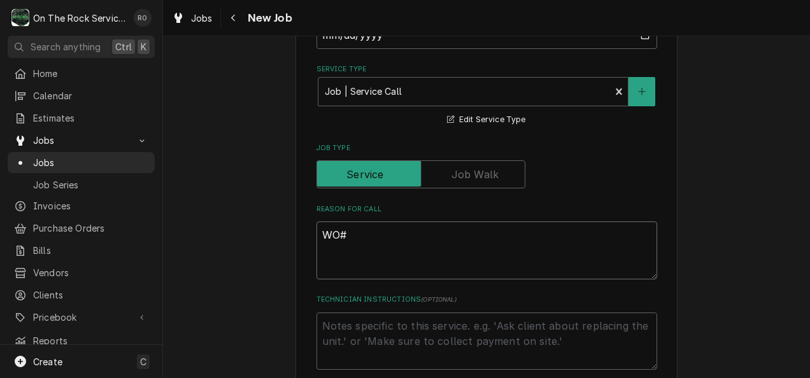
paste textarea "2409813"
type textarea "x"
type textarea "WO# 2409813"
type textarea "x"
type textarea "WO# 2409813"
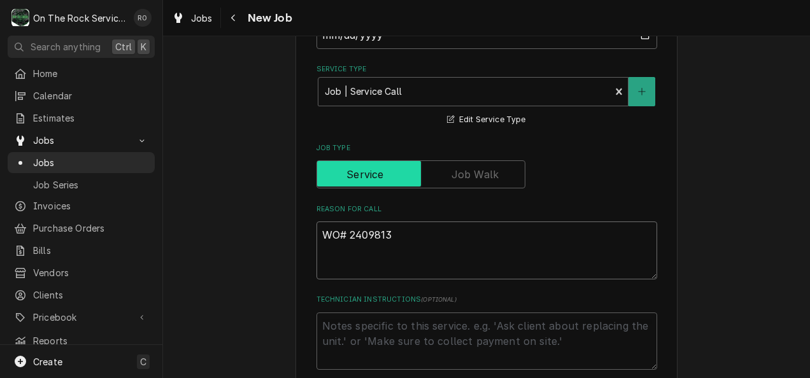
type textarea "x"
type textarea "WO# 2409813"
click at [320, 251] on textarea "WO# 2409813" at bounding box center [486, 251] width 341 height 58
paste textarea "Freezing up with condensation on inside and around the door"
type textarea "x"
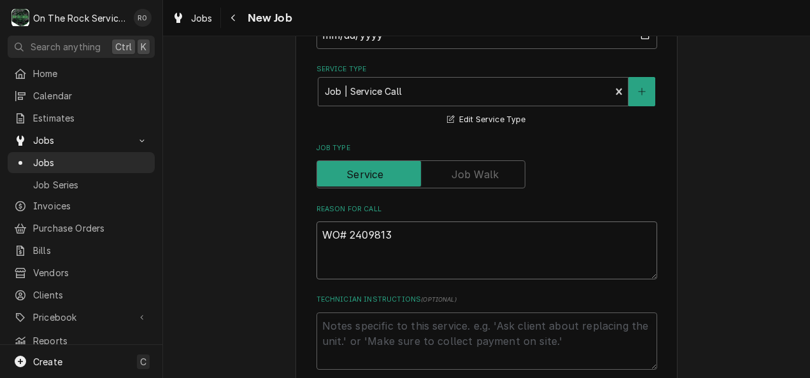
type textarea "WO# 2409813 Freezing up with condensation on inside and around the door"
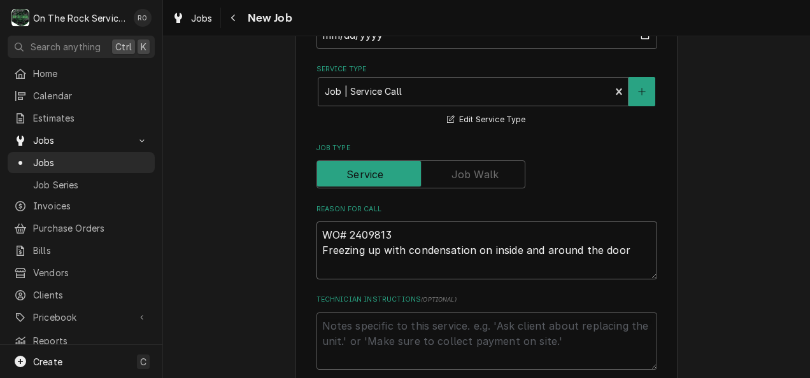
type textarea "x"
type textarea "WO# 2409813 Freezing up with condensation on inside and around the door"
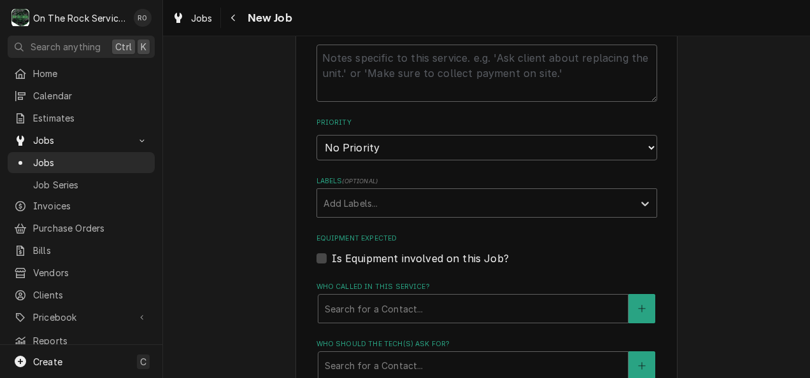
scroll to position [629, 0]
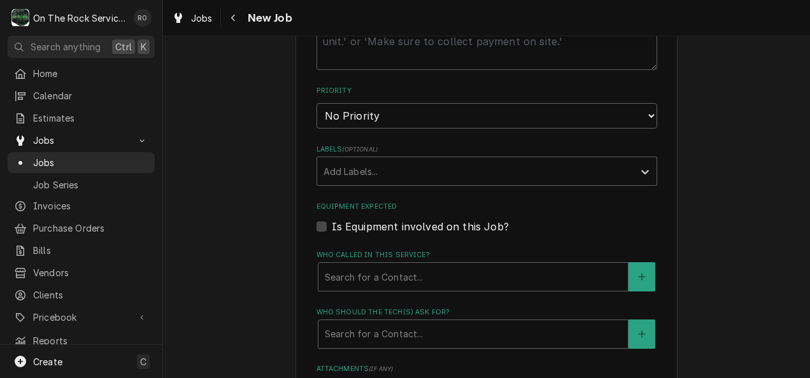
click at [332, 225] on label "Is Equipment involved on this Job?" at bounding box center [420, 226] width 177 height 15
click at [332, 225] on input "Equipment Expected" at bounding box center [502, 233] width 341 height 28
checkbox input "true"
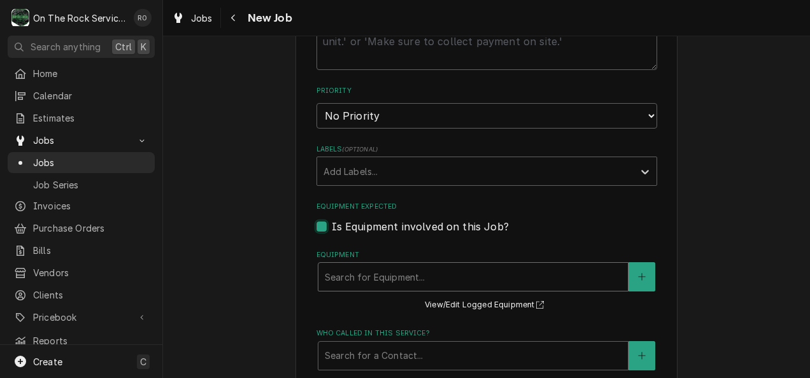
type textarea "x"
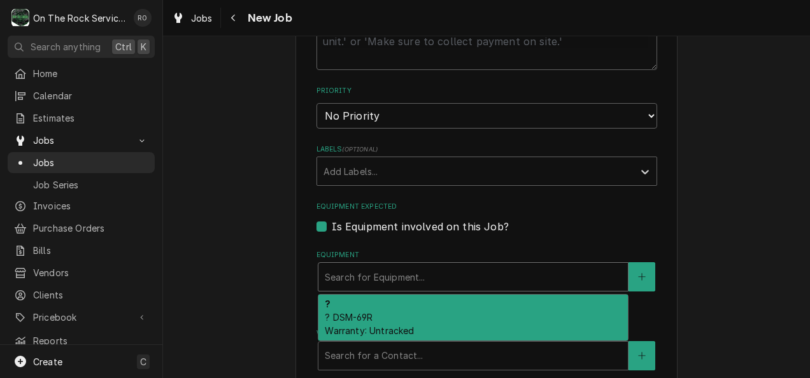
click at [355, 273] on div "Equipment" at bounding box center [473, 277] width 297 height 23
click at [639, 276] on icon "Create New Equipment" at bounding box center [642, 277] width 8 height 9
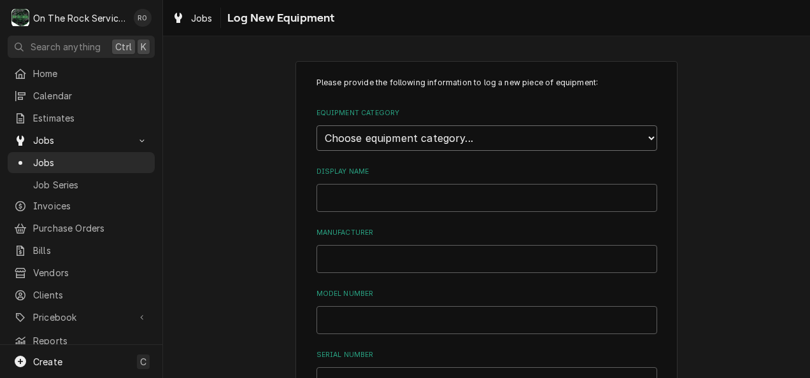
click at [462, 134] on select "Choose equipment category... Cooking Equipment Fryers Ice Machines Ovens and Ra…" at bounding box center [486, 137] width 341 height 25
select select "8"
click at [316, 125] on select "Choose equipment category... Cooking Equipment Fryers Ice Machines Ovens and Ra…" at bounding box center [486, 137] width 341 height 25
click at [402, 197] on select "Choose equipment type... Bar Refrigeration Blast Chiller Chef Base Freezer Chef…" at bounding box center [486, 196] width 341 height 25
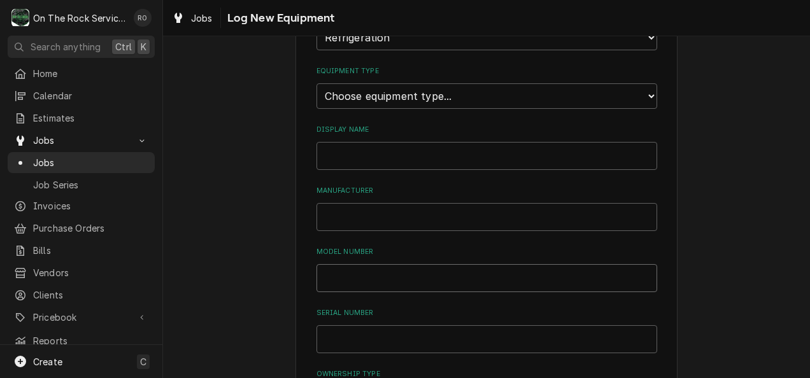
paste input "WD-500Y"
type input "WD-500Y"
click at [355, 332] on input "Serial Number" at bounding box center [486, 339] width 341 height 28
paste input "0151000DUK240313240400296"
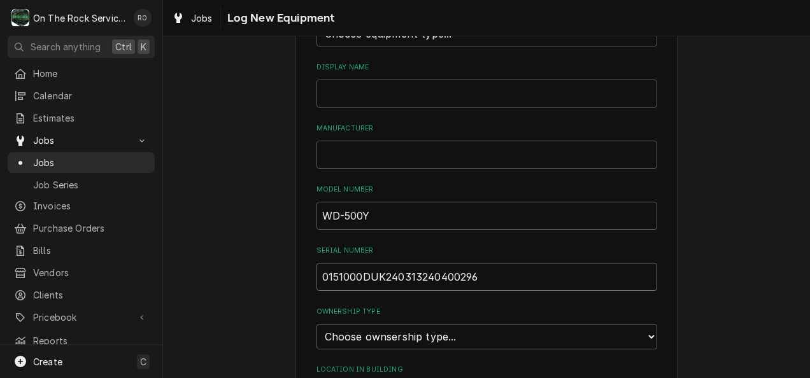
scroll to position [178, 0]
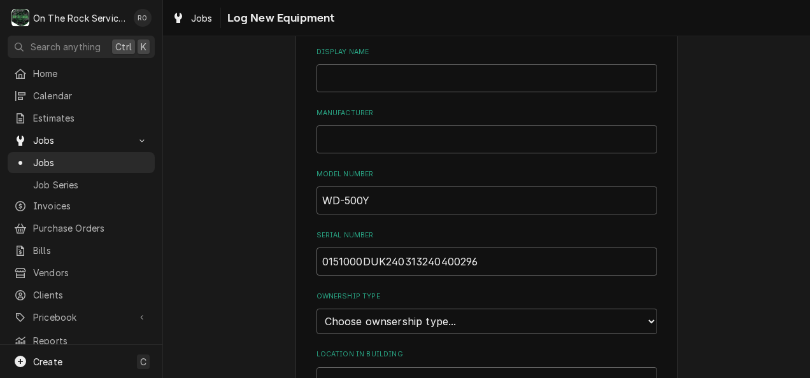
type input "0151000DUK240313240400296"
click at [409, 324] on select "Choose ownsership type... Unknown Owned Leased Rented" at bounding box center [486, 321] width 341 height 25
select select "0"
click at [316, 309] on select "Choose ownsership type... Unknown Owned Leased Rented" at bounding box center [486, 321] width 341 height 25
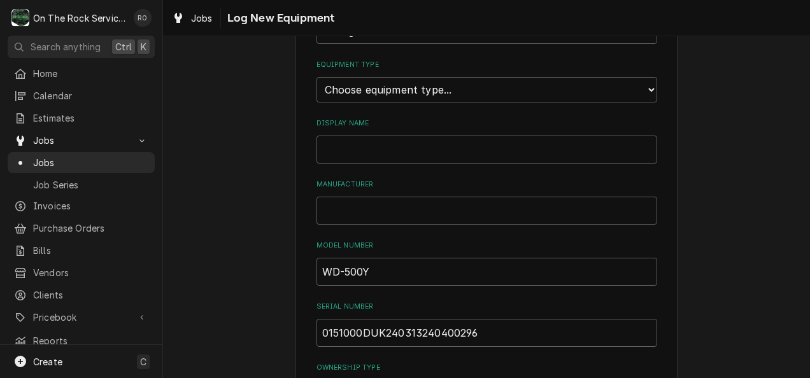
scroll to position [61, 0]
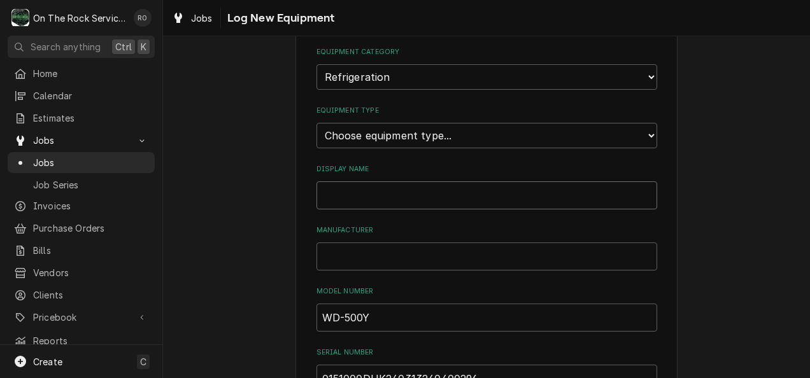
click at [366, 187] on input "Display Name" at bounding box center [486, 195] width 341 height 28
type input "?"
click at [329, 243] on input "Manufacturer" at bounding box center [486, 257] width 341 height 28
type input "?"
click at [380, 135] on select "Choose equipment type... Bar Refrigeration Blast Chiller Chef Base Freezer Chef…" at bounding box center [486, 135] width 341 height 25
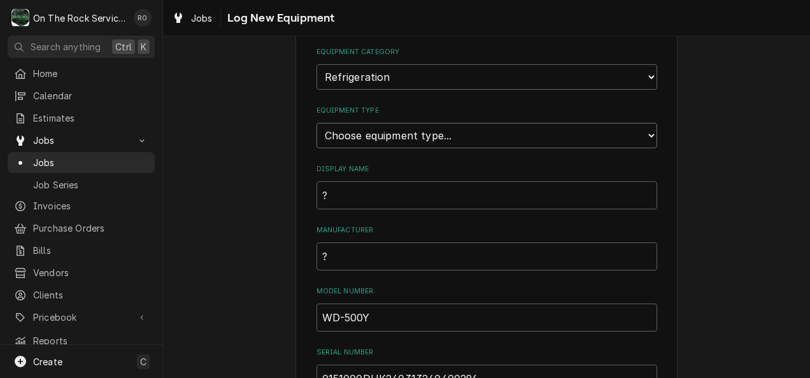
click at [419, 134] on select "Choose equipment type... Bar Refrigeration Blast Chiller Chef Base Freezer Chef…" at bounding box center [486, 135] width 341 height 25
select select "70"
click at [316, 123] on select "Choose equipment type... Bar Refrigeration Blast Chiller Chef Base Freezer Chef…" at bounding box center [486, 135] width 341 height 25
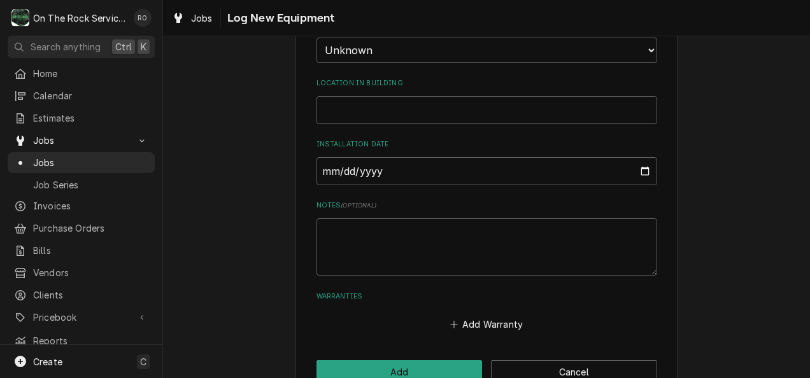
scroll to position [481, 0]
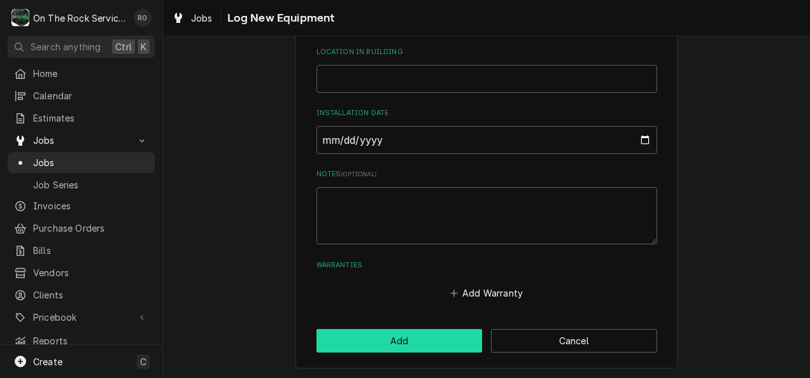
click at [404, 339] on button "Add" at bounding box center [399, 341] width 166 height 24
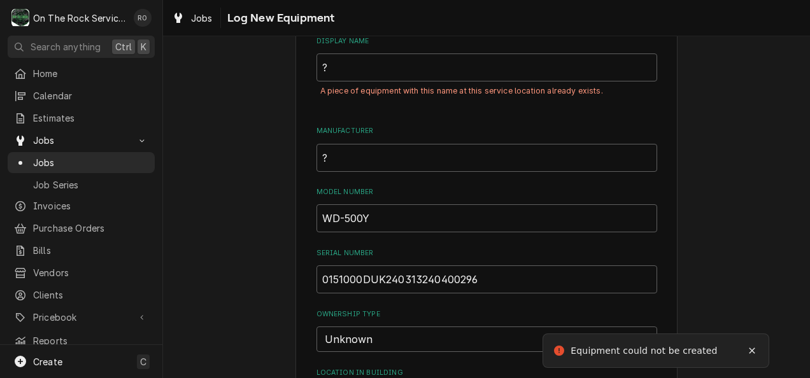
scroll to position [151, 0]
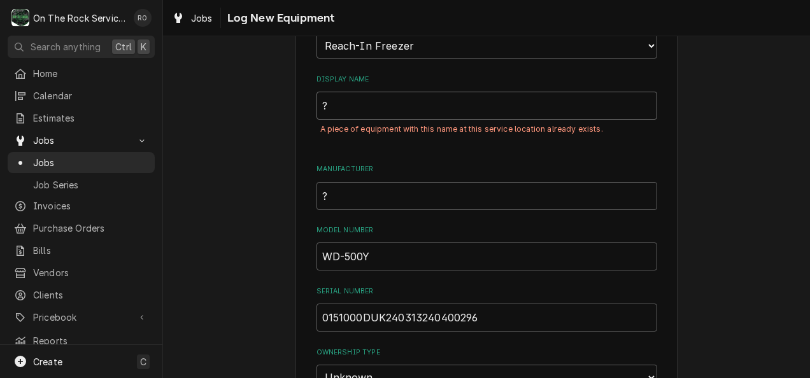
click at [336, 113] on input "?" at bounding box center [486, 106] width 341 height 28
type input "?"
type input "/"
click at [339, 191] on input "?" at bounding box center [486, 196] width 341 height 28
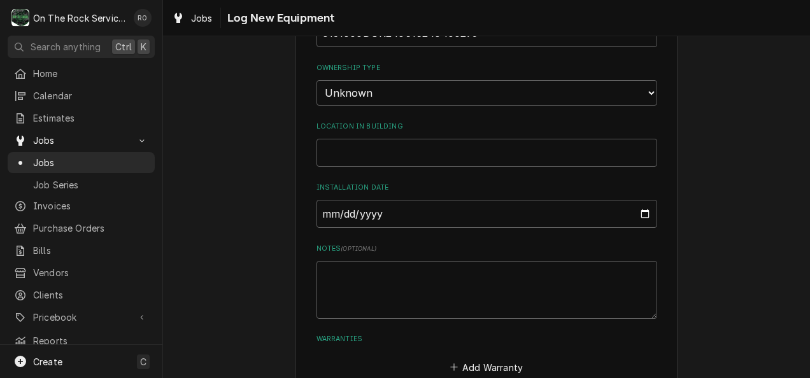
scroll to position [509, 0]
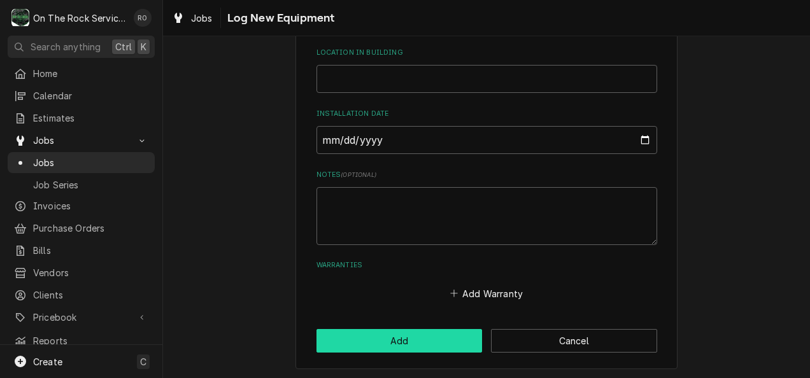
type input "/"
click at [364, 329] on button "Add" at bounding box center [399, 341] width 166 height 24
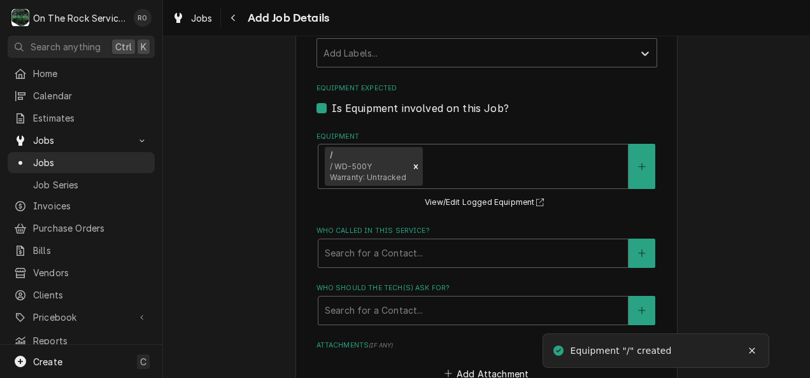
scroll to position [758, 0]
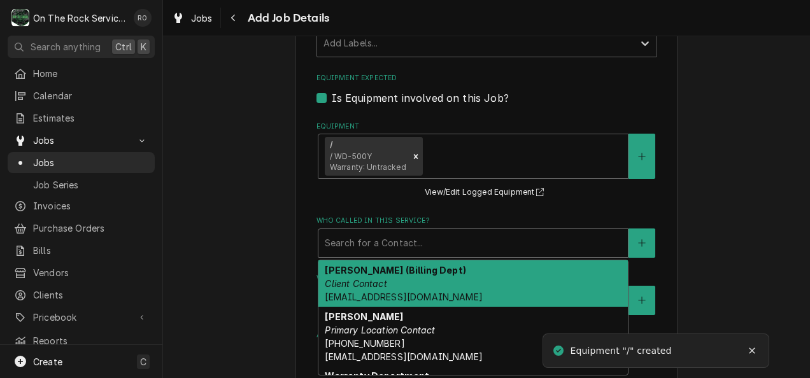
click at [353, 241] on div "Who called in this service?" at bounding box center [473, 243] width 297 height 23
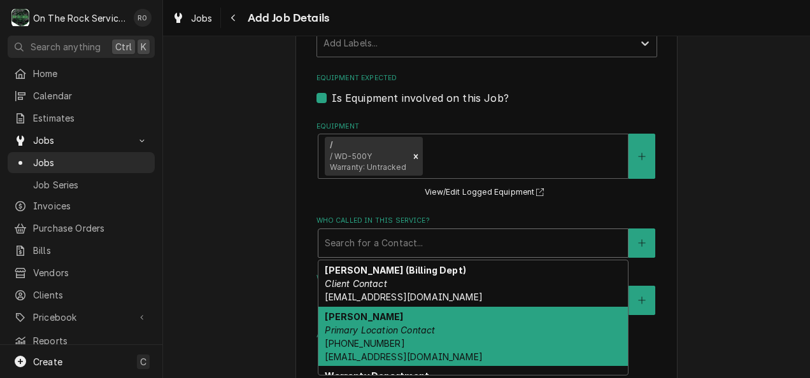
scroll to position [46, 0]
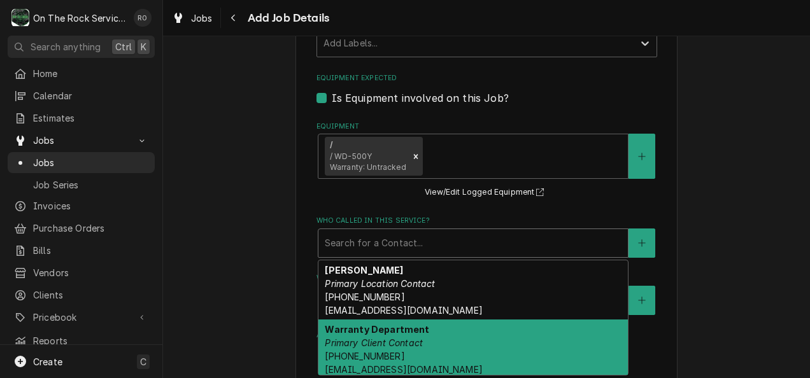
click at [376, 336] on div "Warranty Department Primary Client Contact (800) 931-8628 warranty@dukersusa.com" at bounding box center [472, 350] width 309 height 60
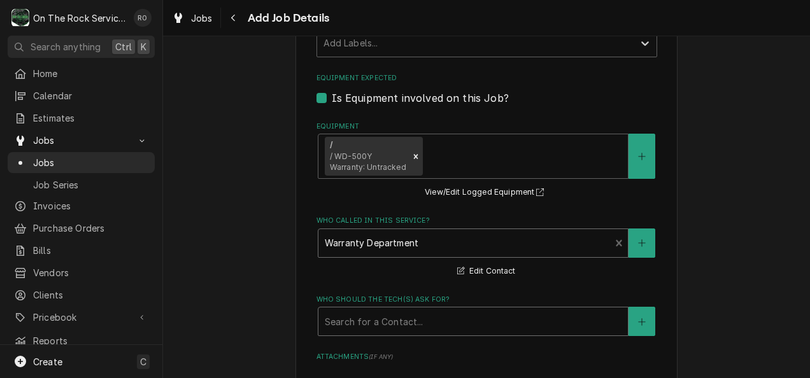
click at [375, 321] on div "Who should the tech(s) ask for?" at bounding box center [473, 321] width 297 height 23
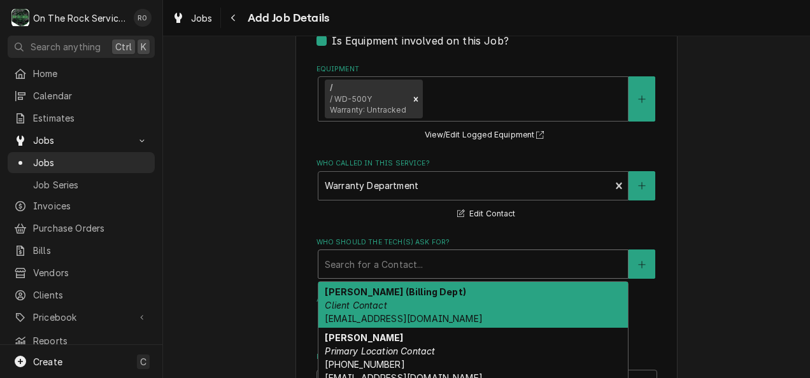
scroll to position [818, 0]
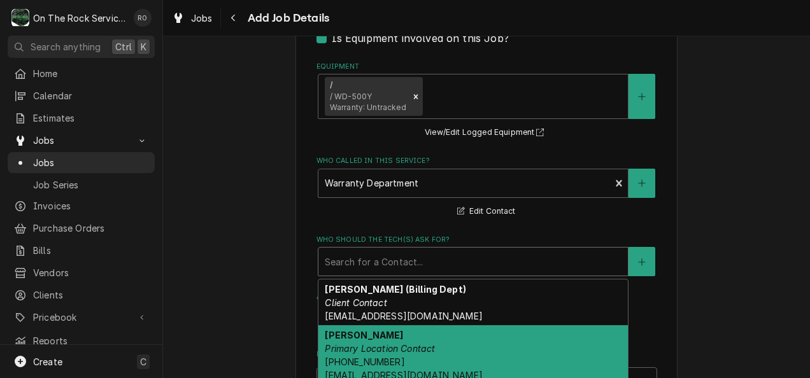
click at [379, 340] on div "W.E. Willis Primary Location Contact (864) 834-5141 ftwente72@gmail.com" at bounding box center [472, 355] width 309 height 60
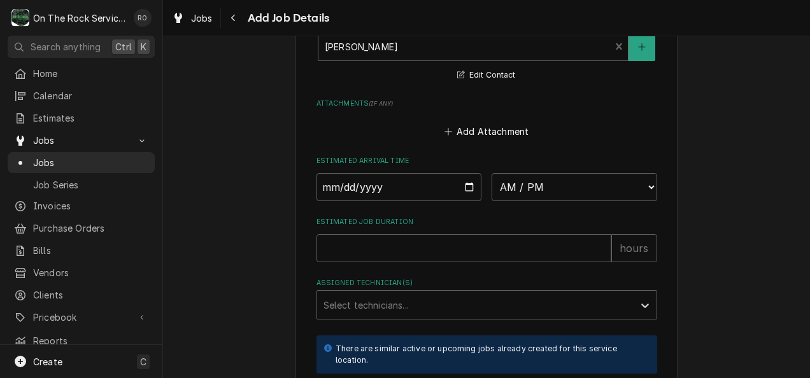
scroll to position [1076, 0]
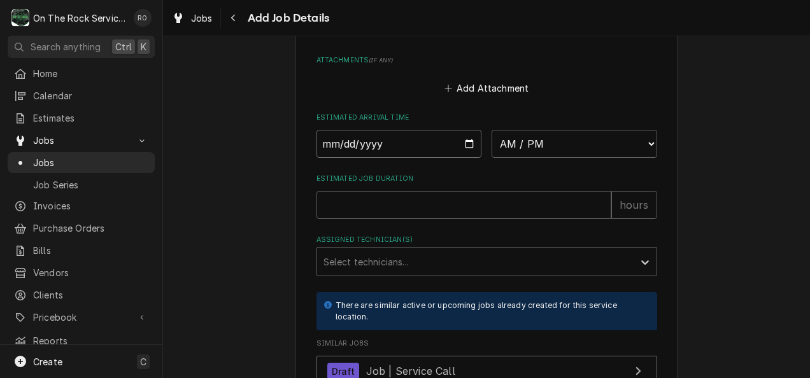
click at [470, 143] on input "Date" at bounding box center [399, 144] width 166 height 28
type textarea "x"
type input "2025-08-12"
type textarea "x"
click at [539, 139] on select "AM / PM 6:00 AM 6:15 AM 6:30 AM 6:45 AM 7:00 AM 7:15 AM 7:30 AM 7:45 AM 8:00 AM…" at bounding box center [575, 144] width 166 height 28
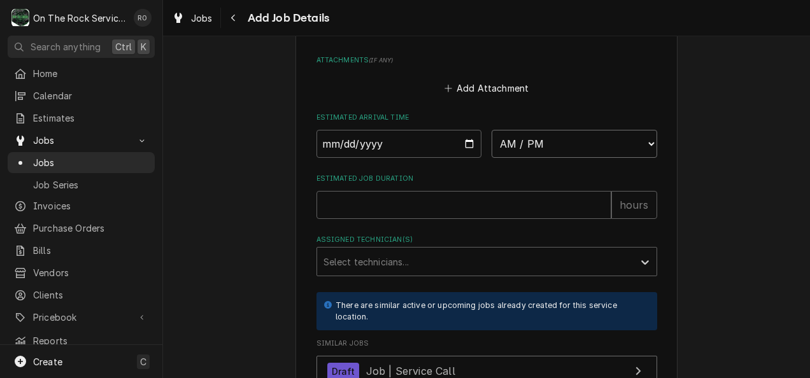
select select "13:00:00"
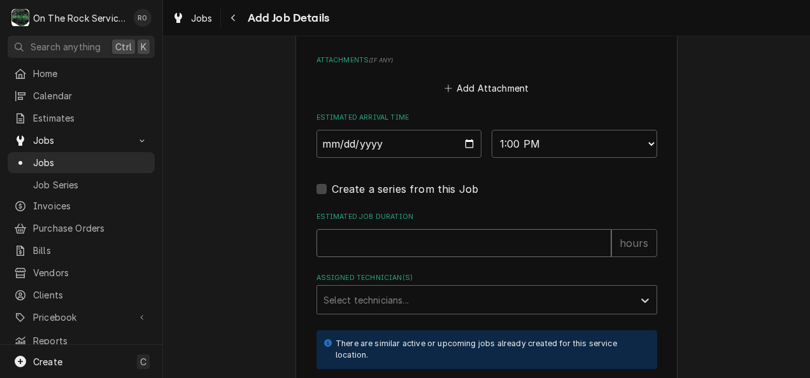
click at [415, 250] on input "Estimated Job Duration" at bounding box center [463, 243] width 295 height 28
type textarea "x"
type input "2"
type textarea "x"
type input "2"
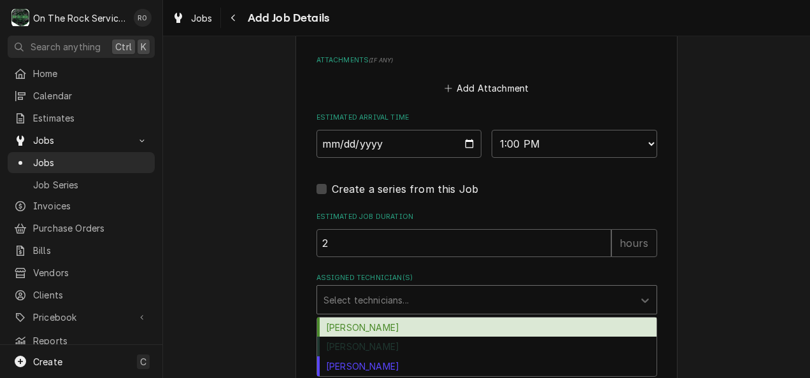
click at [414, 289] on div "Select technicians..." at bounding box center [475, 300] width 316 height 28
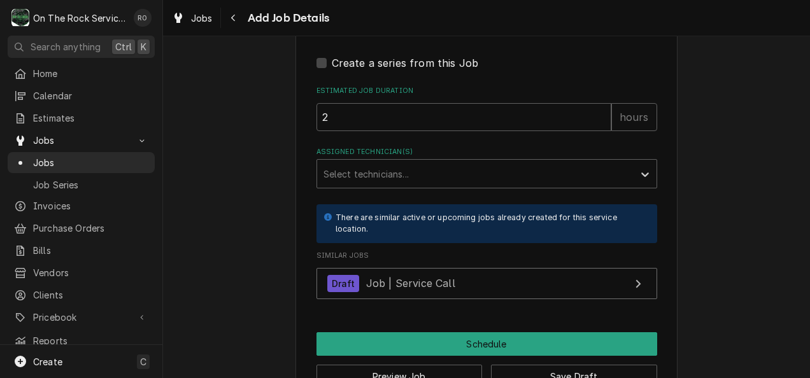
scroll to position [1243, 0]
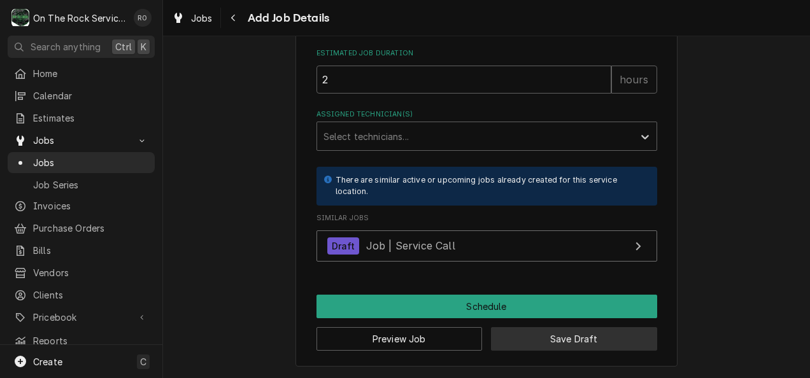
click at [516, 340] on button "Save Draft" at bounding box center [574, 339] width 166 height 24
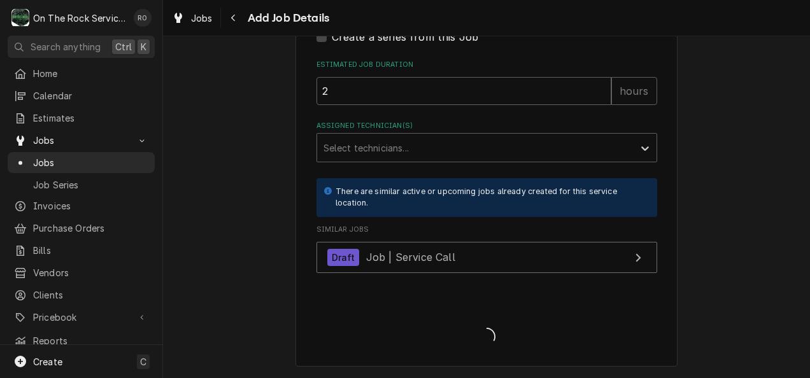
scroll to position [1231, 0]
type textarea "x"
